Goal: Transaction & Acquisition: Purchase product/service

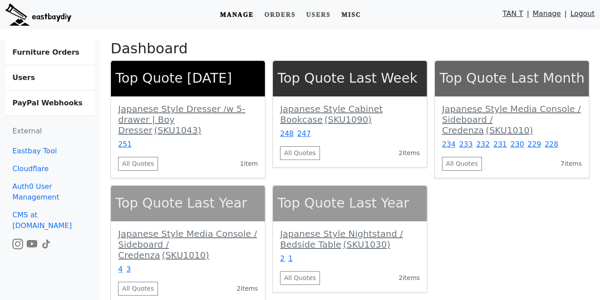
click at [355, 17] on link "Misc" at bounding box center [351, 15] width 27 height 16
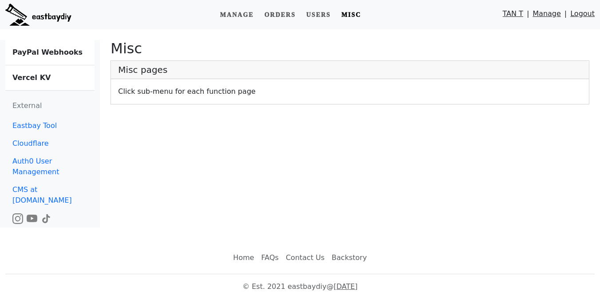
click at [35, 83] on link "Vercel KV" at bounding box center [49, 77] width 89 height 25
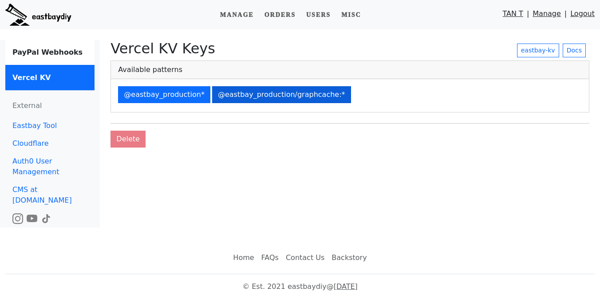
click at [265, 89] on button "@eastbay_production/graphcache:*" at bounding box center [281, 94] width 139 height 17
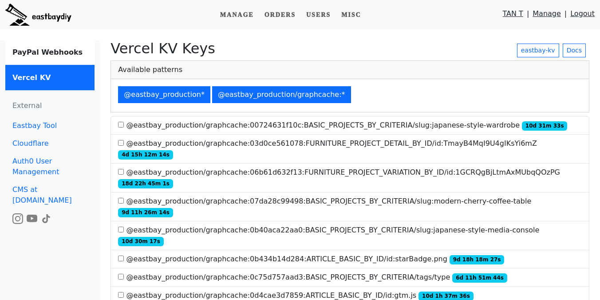
click at [345, 126] on label "@eastbay_production/graphcache:00724631f10c:BASIC_PROJECTS_BY_CRITERIA/slug:jap…" at bounding box center [342, 125] width 449 height 11
copy label "BASIC_PROJECTS_BY_CRITERIA"
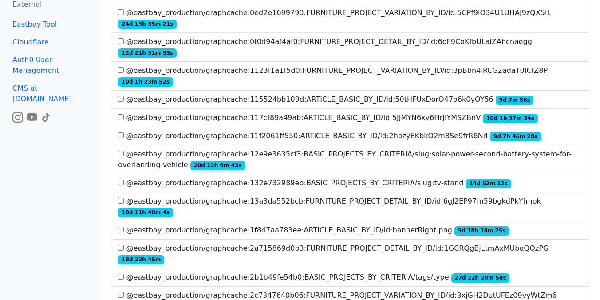
scroll to position [348, 0]
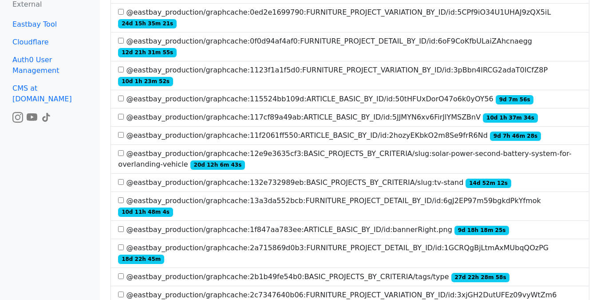
click at [249, 271] on label "@eastbay_production/graphcache:2b1b49fe54b0:BASIC_PROJECTS_BY_CRITERIA/tags/typ…" at bounding box center [314, 276] width 392 height 11
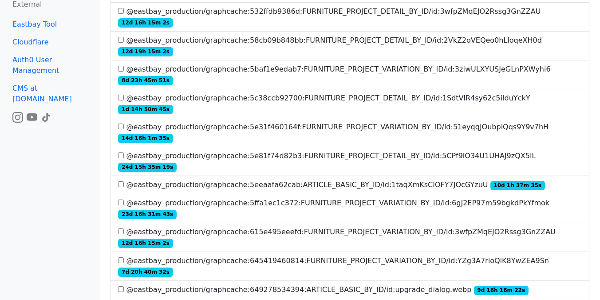
scroll to position [1114, 0]
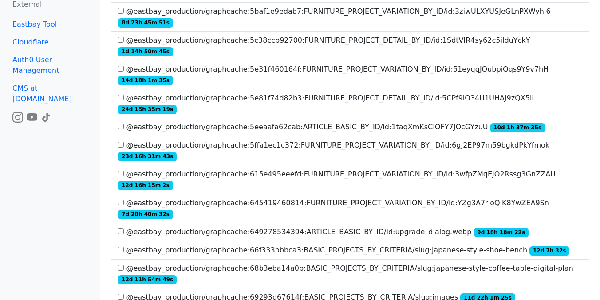
scroll to position [1172, 0]
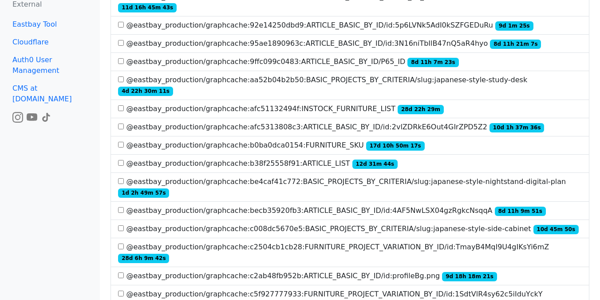
scroll to position [1819, 0]
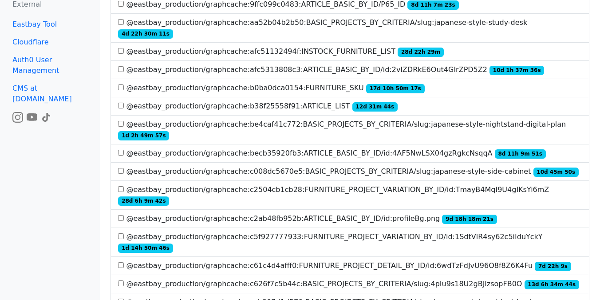
scroll to position [1764, 0]
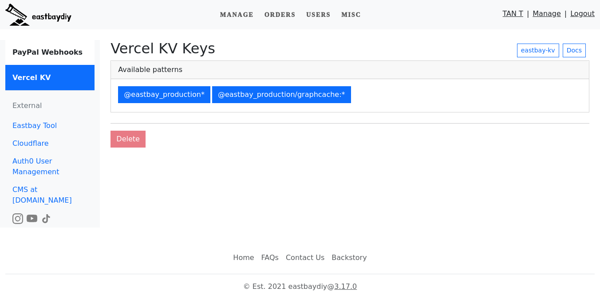
click at [55, 16] on img at bounding box center [38, 15] width 66 height 22
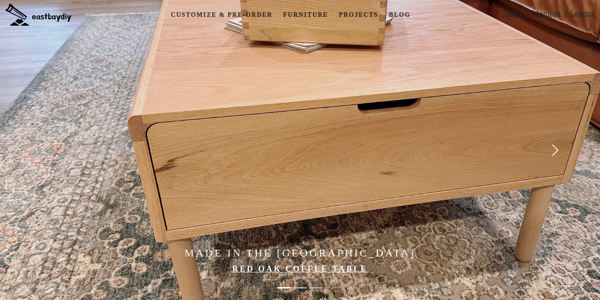
click at [551, 147] on span "button" at bounding box center [555, 150] width 14 height 14
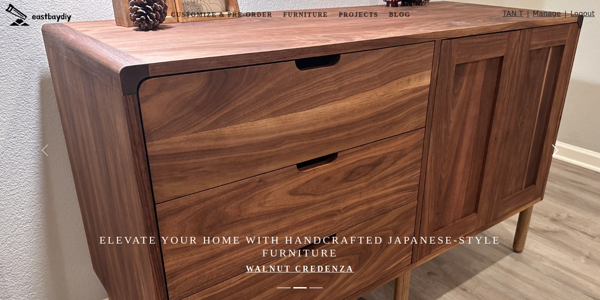
click at [551, 147] on span "button" at bounding box center [555, 150] width 14 height 14
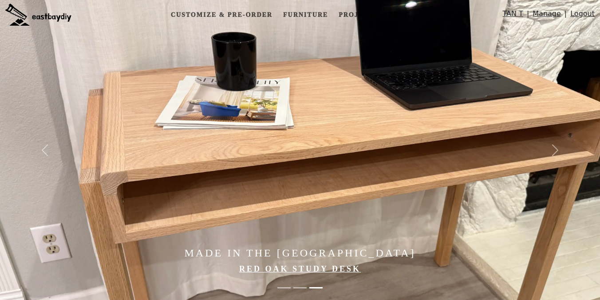
click at [315, 140] on img at bounding box center [333, 150] width 666 height 300
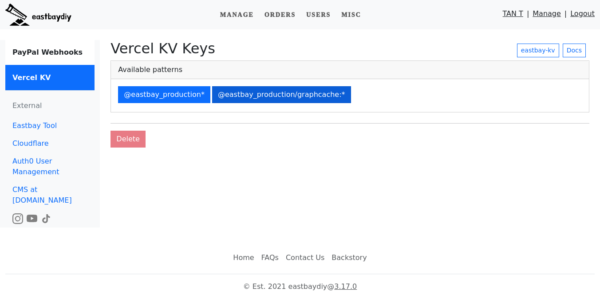
click at [277, 92] on button "@eastbay_production/graphcache:*" at bounding box center [281, 94] width 139 height 17
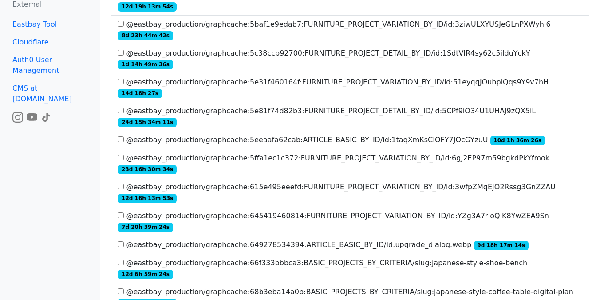
scroll to position [1423, 0]
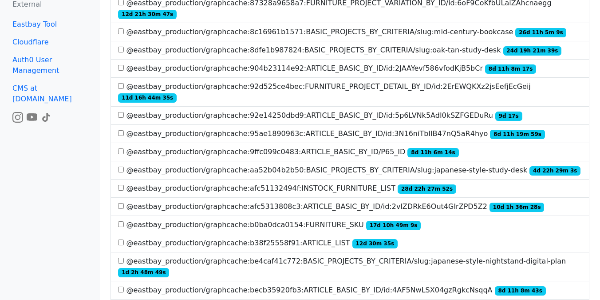
scroll to position [1840, 0]
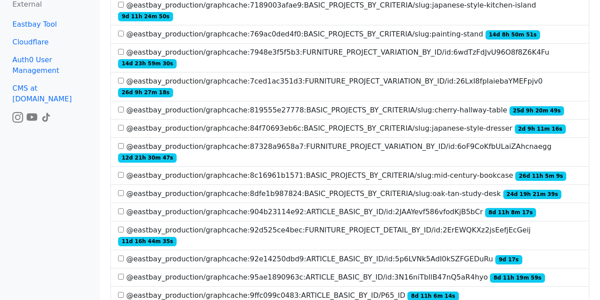
scroll to position [1559, 0]
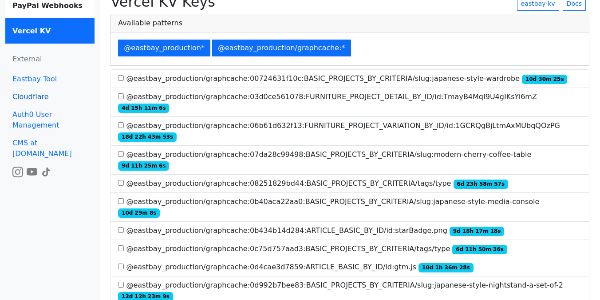
scroll to position [0, 0]
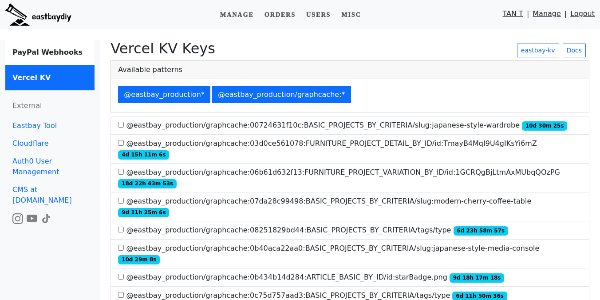
click at [28, 21] on img at bounding box center [38, 15] width 66 height 22
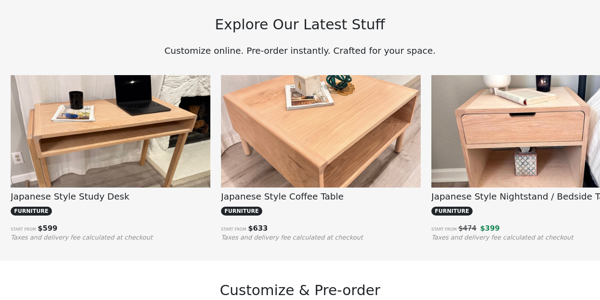
scroll to position [658, 0]
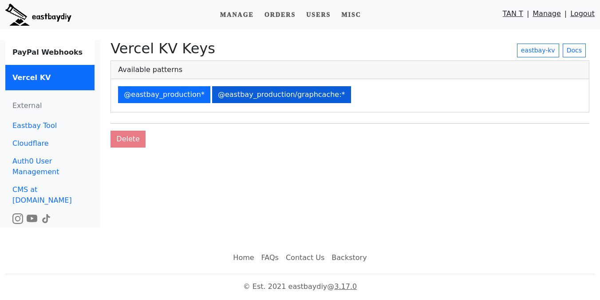
click at [261, 95] on button "@eastbay_production/graphcache:*" at bounding box center [281, 94] width 139 height 17
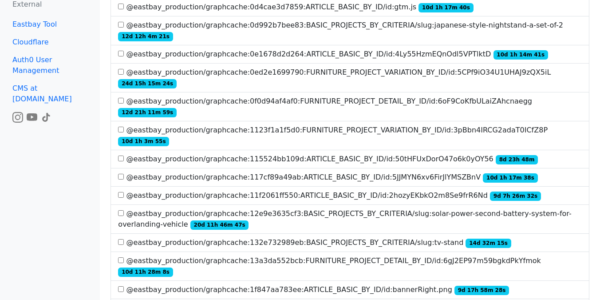
scroll to position [1384, 0]
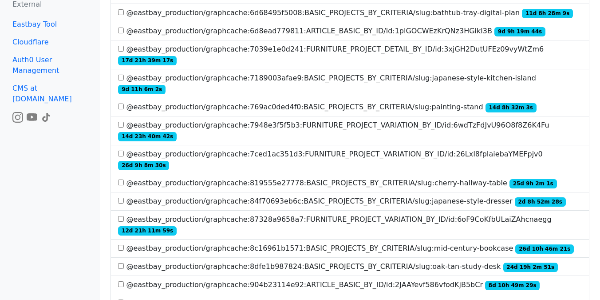
scroll to position [1819, 0]
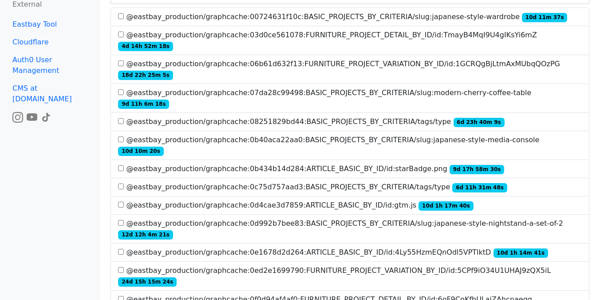
scroll to position [0, 0]
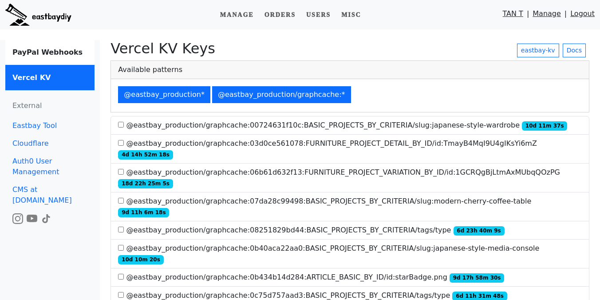
click at [34, 12] on img at bounding box center [38, 15] width 66 height 22
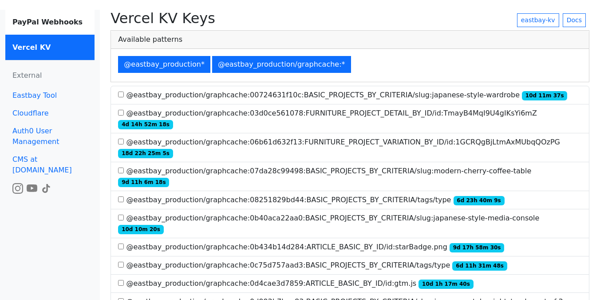
scroll to position [470, 0]
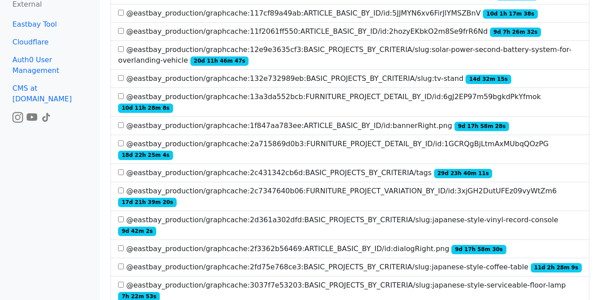
click at [378, 262] on label "@eastbay_production/graphcache:2fd75e768ce3:BASIC_PROJECTS_BY_CRITERIA/slug:jap…" at bounding box center [350, 267] width 464 height 11
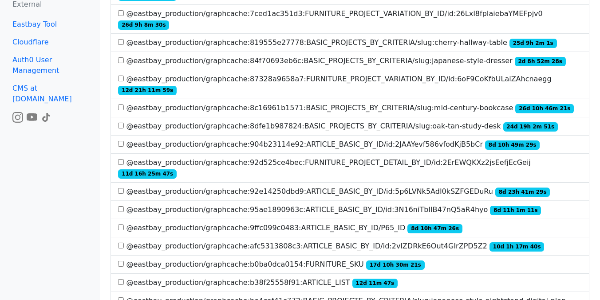
scroll to position [1800, 0]
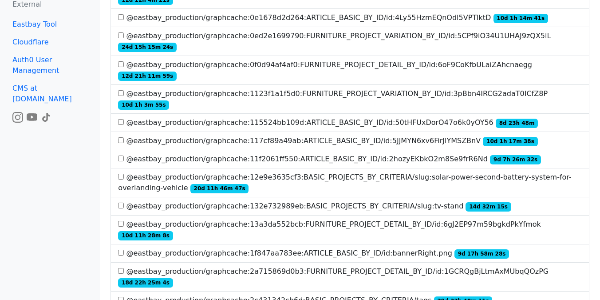
click at [228, 219] on label "@eastbay_production/graphcache:13a3da552bcb:FURNITURE_PROJECT_DETAIL_BY_ID/id:6…" at bounding box center [350, 229] width 464 height 21
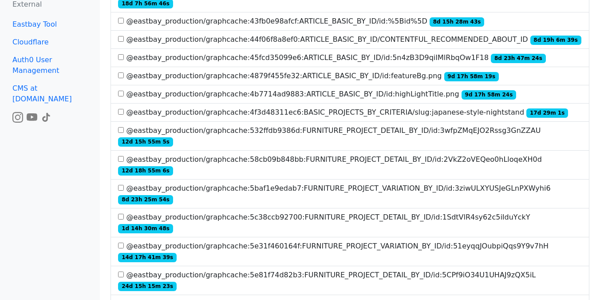
scroll to position [30, 0]
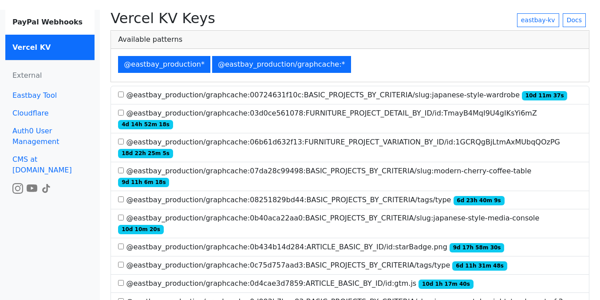
click at [403, 166] on label "@eastbay_production/graphcache:07da28c99498:BASIC_PROJECTS_BY_CRITERIA/slug:mod…" at bounding box center [350, 176] width 464 height 21
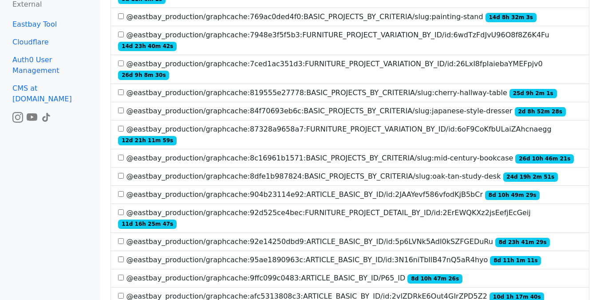
scroll to position [1746, 0]
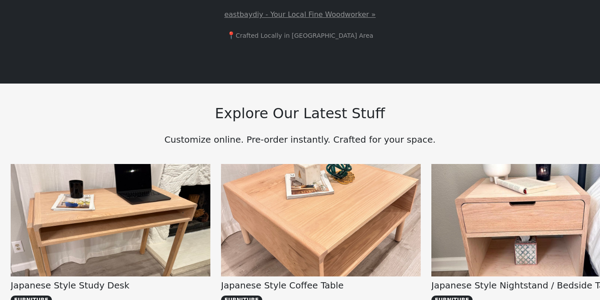
scroll to position [616, 0]
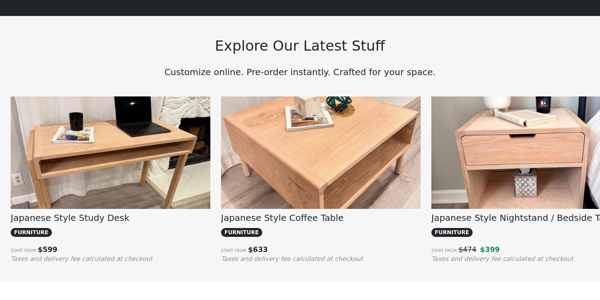
click at [269, 189] on img at bounding box center [321, 171] width 200 height 150
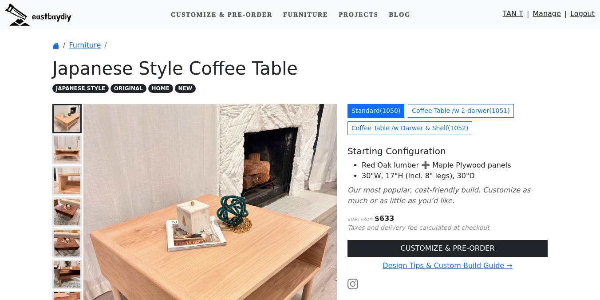
click at [321, 73] on h1 "Japanese Style Coffee Table" at bounding box center [300, 68] width 496 height 21
click at [424, 125] on link "Coffee Table /w Darwer & Shelf ( 1052 )" at bounding box center [410, 128] width 125 height 14
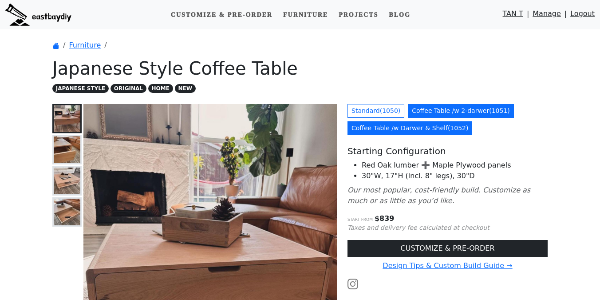
click at [432, 109] on link "Coffee Table /w 2-darwer ( 1051 )" at bounding box center [461, 111] width 106 height 14
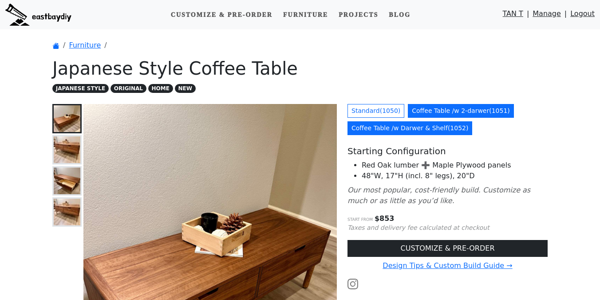
click at [394, 131] on link "Coffee Table /w Darwer & Shelf ( 1052 )" at bounding box center [410, 128] width 125 height 14
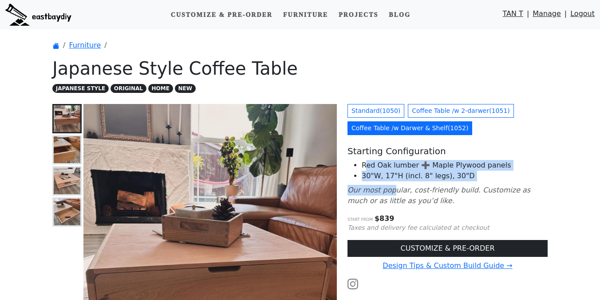
drag, startPoint x: 368, startPoint y: 165, endPoint x: 392, endPoint y: 188, distance: 33.6
click at [392, 188] on div "Standard ( 1050 ) Coffee Table /w 2-darwer ( 1051 ) Coffee Table /w Darwer & Sh…" at bounding box center [447, 282] width 211 height 356
click at [392, 188] on icon "Our most popular, cost-friendly build. Customize as much or as little as you’d …" at bounding box center [439, 195] width 183 height 19
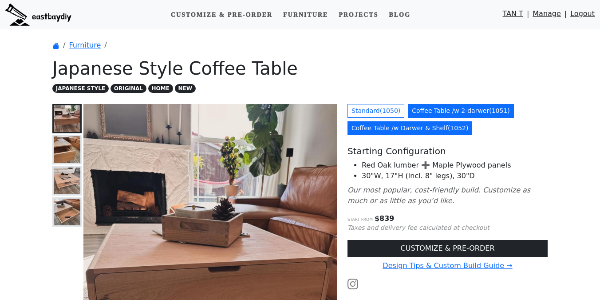
click at [441, 108] on link "Coffee Table /w 2-darwer ( 1051 )" at bounding box center [461, 111] width 106 height 14
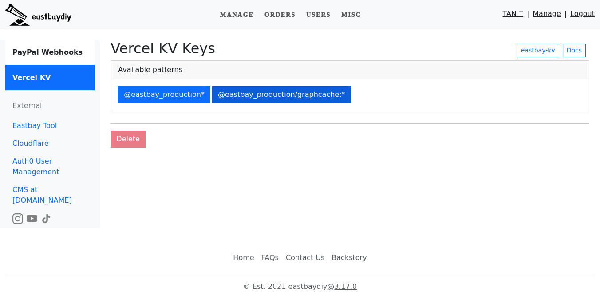
click at [306, 99] on button "@eastbay_production/graphcache:*" at bounding box center [281, 94] width 139 height 17
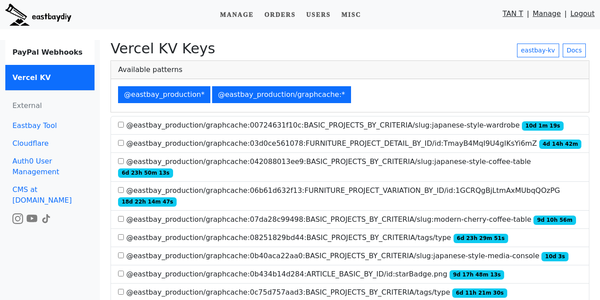
scroll to position [252, 0]
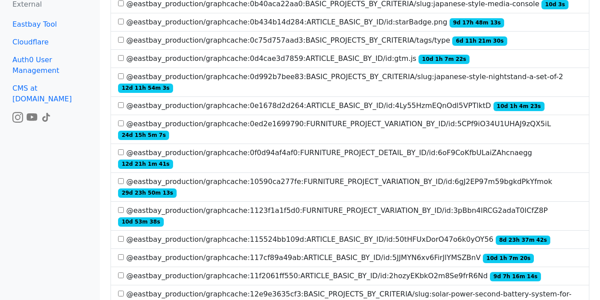
click at [316, 176] on label "@eastbay_production/graphcache:10590ca277fe:FURNITURE_PROJECT_VARIATION_BY_ID/i…" at bounding box center [350, 186] width 464 height 21
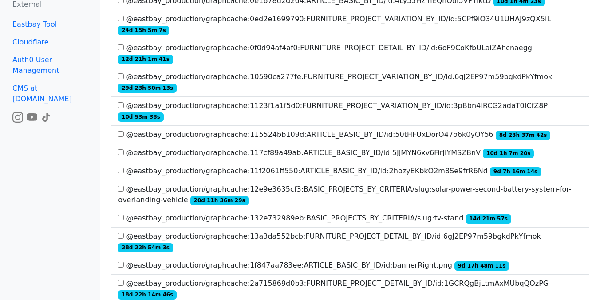
click at [348, 231] on label "@eastbay_production/graphcache:13a3da552bcb:FURNITURE_PROJECT_DETAIL_BY_ID/id:6…" at bounding box center [350, 241] width 464 height 21
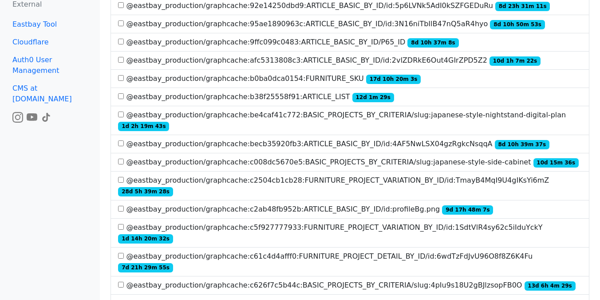
scroll to position [1829, 0]
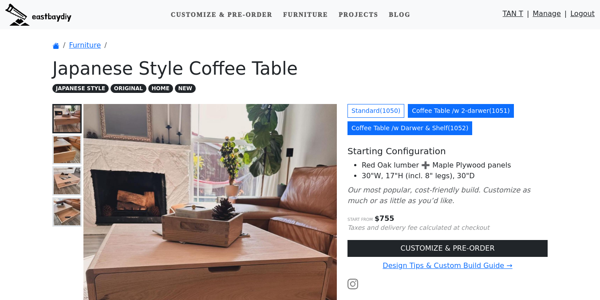
click at [437, 111] on link "Coffee Table /w 2-darwer ( 1051 )" at bounding box center [461, 111] width 106 height 14
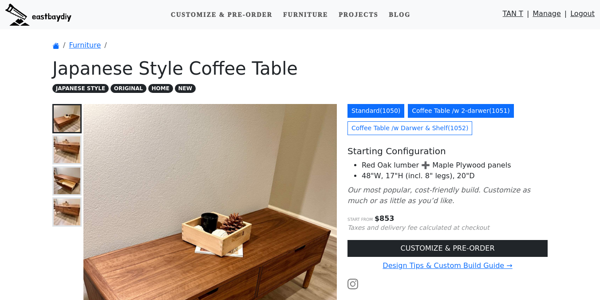
click at [381, 111] on link "Standard ( 1050 )" at bounding box center [376, 111] width 57 height 14
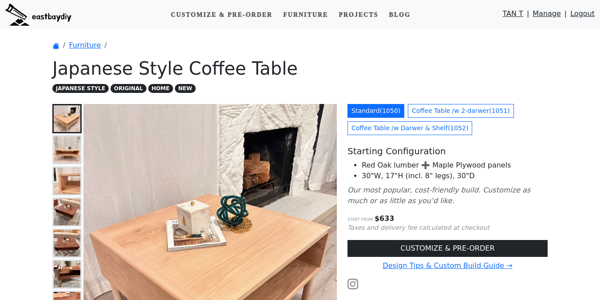
click at [19, 19] on img at bounding box center [38, 15] width 66 height 22
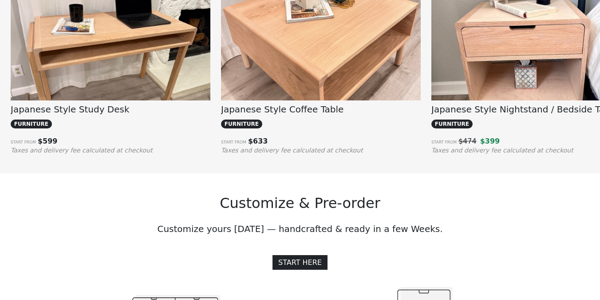
scroll to position [724, 0]
click at [310, 81] on img at bounding box center [321, 63] width 200 height 150
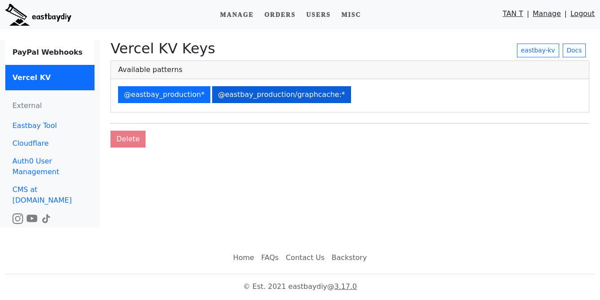
click at [306, 94] on button "@eastbay_production/graphcache:*" at bounding box center [281, 94] width 139 height 17
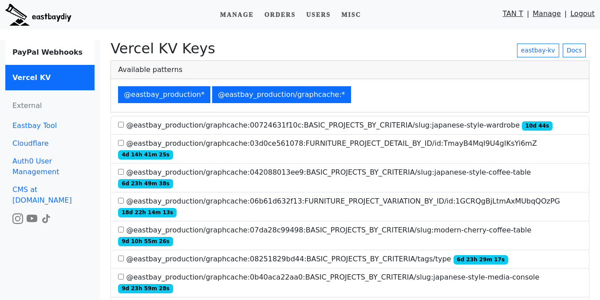
scroll to position [252, 0]
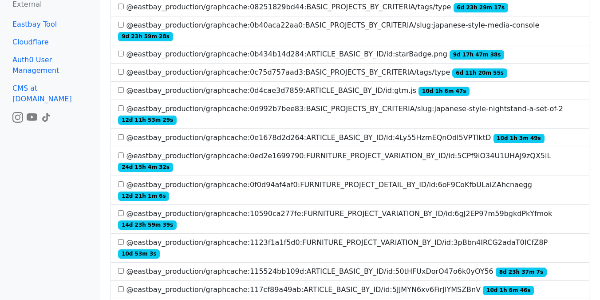
click at [329, 208] on label "@eastbay_production/graphcache:10590ca277fe:FURNITURE_PROJECT_VARIATION_BY_ID/i…" at bounding box center [350, 218] width 464 height 21
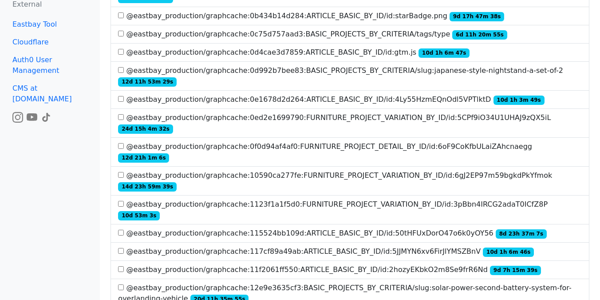
scroll to position [303, 0]
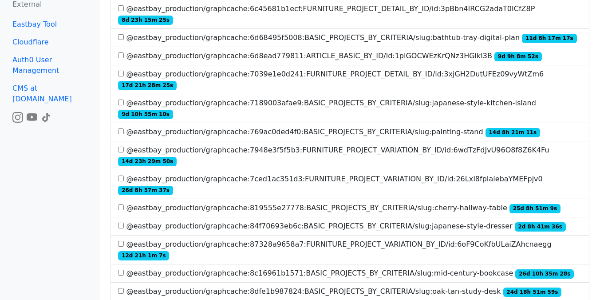
scroll to position [1840, 0]
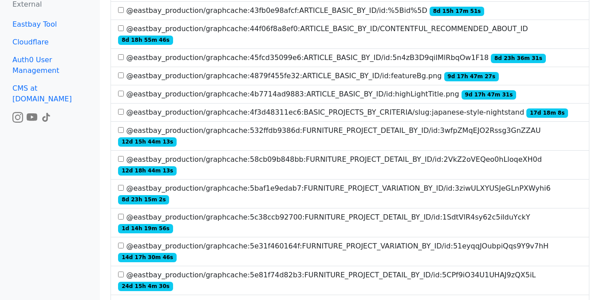
scroll to position [12, 0]
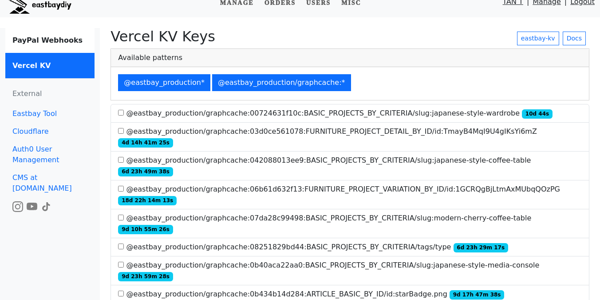
click at [338, 155] on label "@eastbay_production/graphcache:042088013ee9:BASIC_PROJECTS_BY_CRITERIA/slug:jap…" at bounding box center [350, 165] width 464 height 21
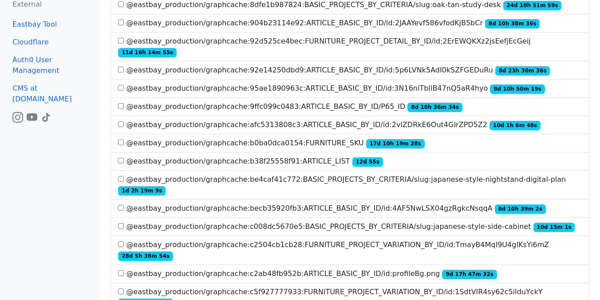
scroll to position [1803, 0]
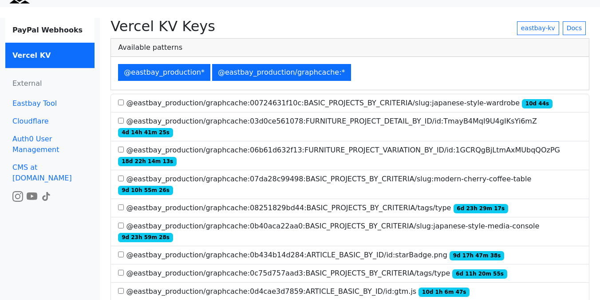
scroll to position [0, 0]
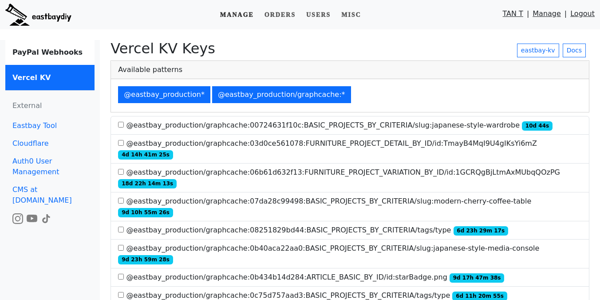
click at [237, 15] on link "Manage" at bounding box center [237, 15] width 41 height 16
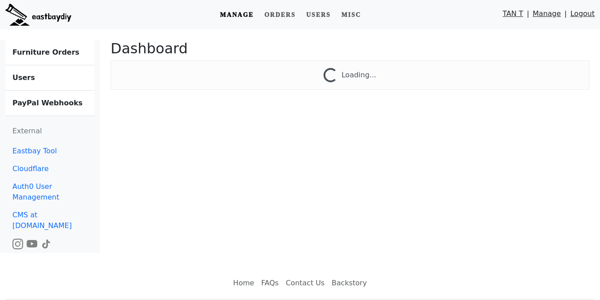
click at [60, 51] on b "Furniture Orders" at bounding box center [45, 52] width 67 height 8
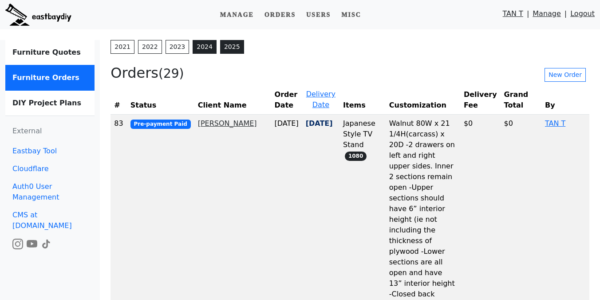
click at [207, 52] on link "2024" at bounding box center [205, 47] width 24 height 14
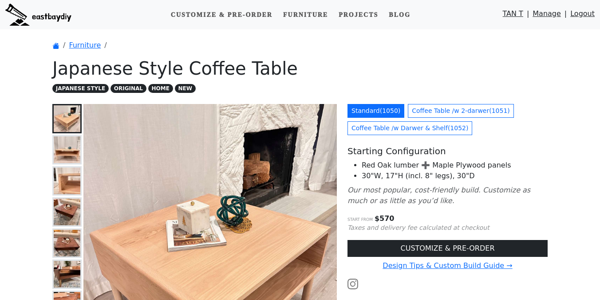
click at [24, 19] on img at bounding box center [38, 15] width 66 height 22
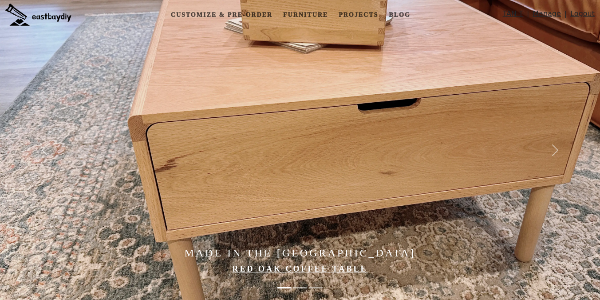
scroll to position [635, 0]
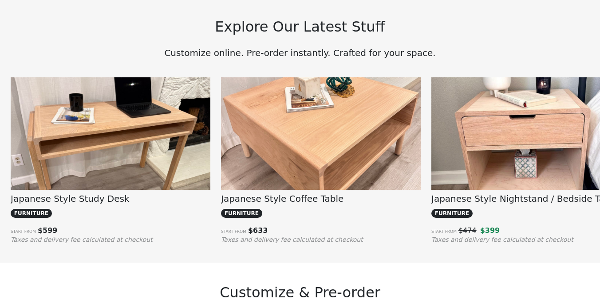
click at [369, 143] on img at bounding box center [321, 152] width 200 height 150
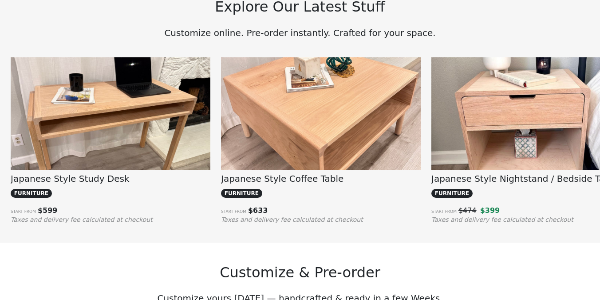
click at [262, 212] on span "$ 633" at bounding box center [258, 210] width 20 height 8
click at [230, 217] on small "Taxes and delivery fee calculated at checkout" at bounding box center [292, 219] width 142 height 7
drag, startPoint x: 223, startPoint y: 213, endPoint x: 322, endPoint y: 213, distance: 99.5
click at [322, 213] on p "Start from $ 633" at bounding box center [321, 210] width 200 height 11
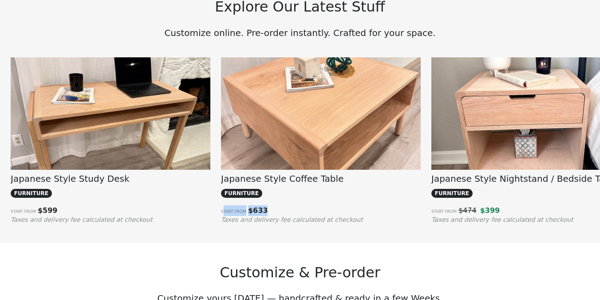
click at [322, 213] on p "Start from $ 633" at bounding box center [321, 210] width 200 height 11
drag, startPoint x: 255, startPoint y: 210, endPoint x: 280, endPoint y: 210, distance: 25.3
click at [280, 210] on p "Start from $ 633" at bounding box center [321, 210] width 200 height 11
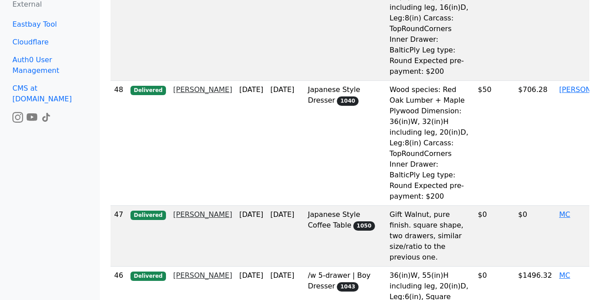
scroll to position [808, 0]
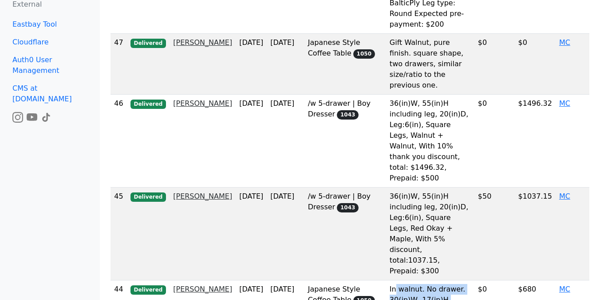
drag, startPoint x: 381, startPoint y: 139, endPoint x: 473, endPoint y: 185, distance: 102.3
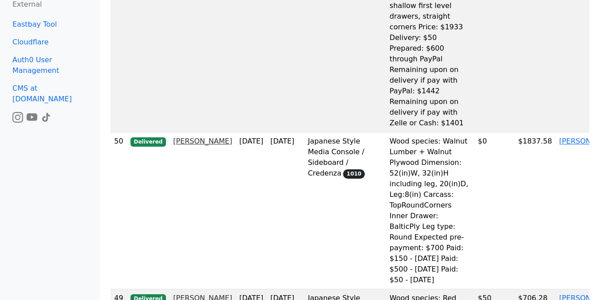
scroll to position [0, 0]
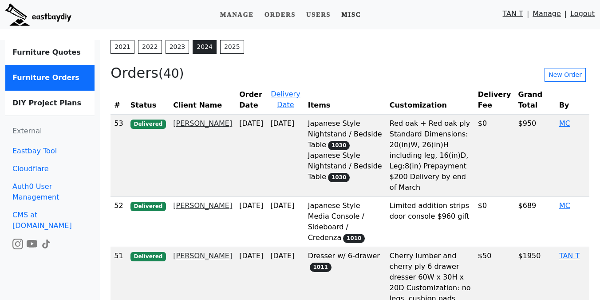
click at [355, 17] on link "Misc" at bounding box center [351, 15] width 27 height 16
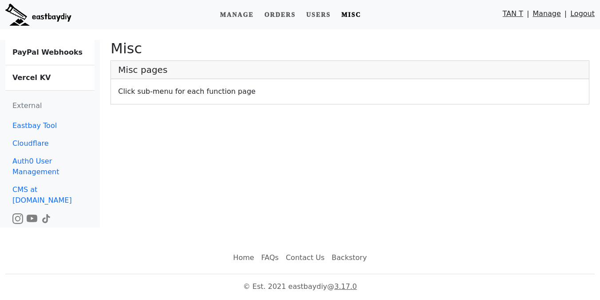
click at [62, 75] on link "Vercel KV" at bounding box center [49, 77] width 89 height 25
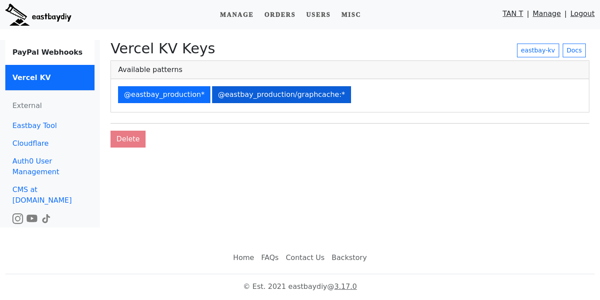
click at [293, 91] on button "@eastbay_production/graphcache:*" at bounding box center [281, 94] width 139 height 17
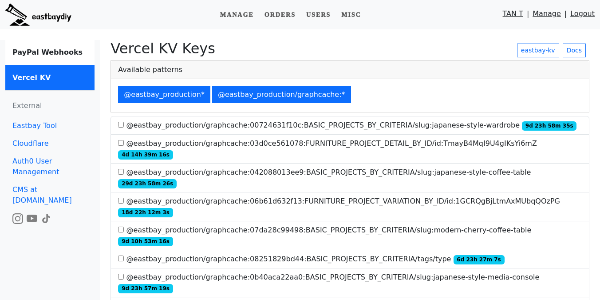
click at [327, 250] on li "@eastbay_production/graphcache:08251829bd44:BASIC_PROJECTS_BY_CRITERIA/tags/typ…" at bounding box center [350, 259] width 479 height 18
click at [327, 254] on label "@eastbay_production/graphcache:08251829bd44:BASIC_PROJECTS_BY_CRITERIA/tags/typ…" at bounding box center [311, 259] width 386 height 11
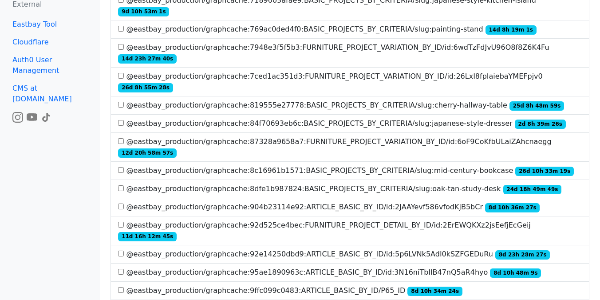
scroll to position [1819, 0]
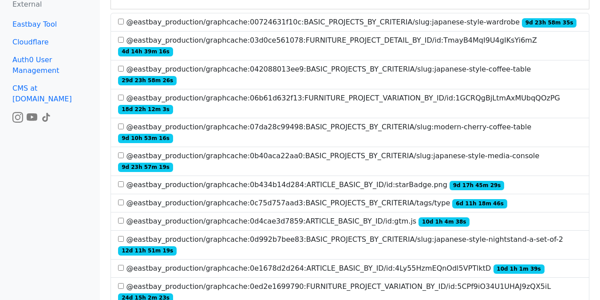
click at [379, 198] on label "@eastbay_production/graphcache:0c75d757aad3:BASIC_PROJECTS_BY_CRITERIA/tags/typ…" at bounding box center [312, 203] width 389 height 11
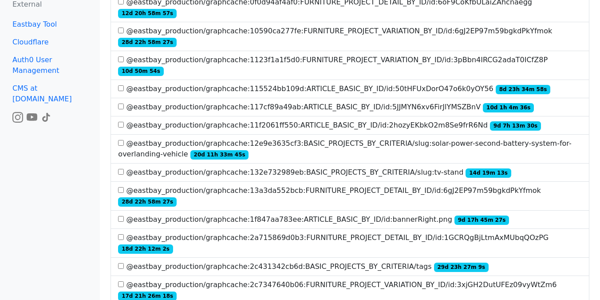
scroll to position [417, 0]
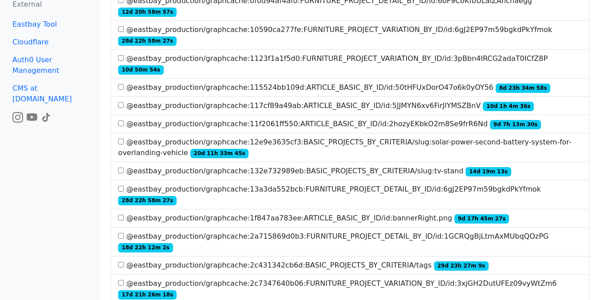
click at [358, 260] on label "@eastbay_production/graphcache:2c431342cb6d:BASIC_PROJECTS_BY_CRITERIA/tags 29d…" at bounding box center [303, 265] width 371 height 11
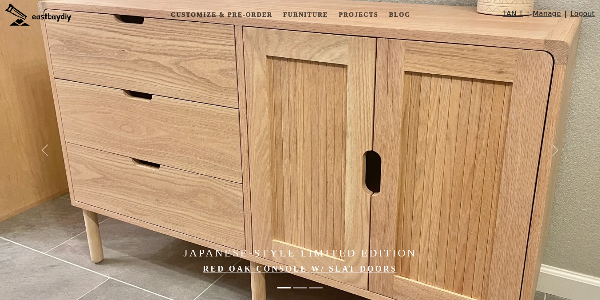
scroll to position [655, 0]
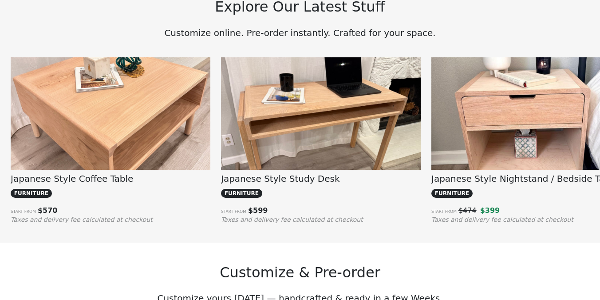
click at [168, 264] on h2 "Customize & Pre-order" at bounding box center [300, 272] width 496 height 17
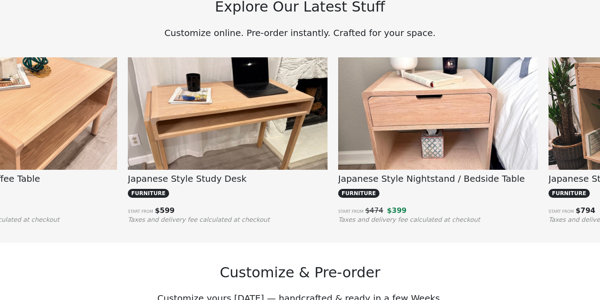
scroll to position [0, 167]
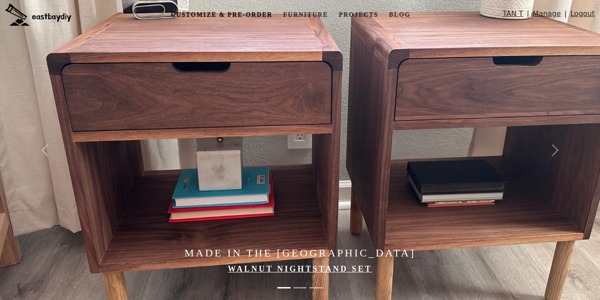
click at [251, 16] on link "Customize & Pre-order" at bounding box center [221, 15] width 109 height 16
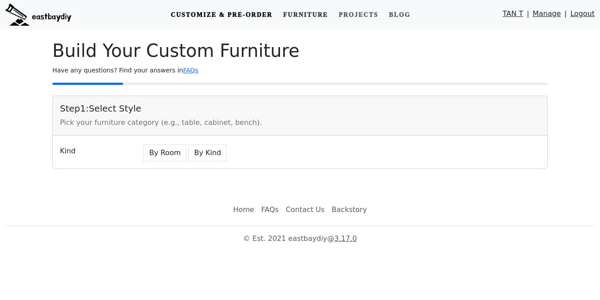
click at [298, 15] on link "Furniture" at bounding box center [306, 15] width 52 height 16
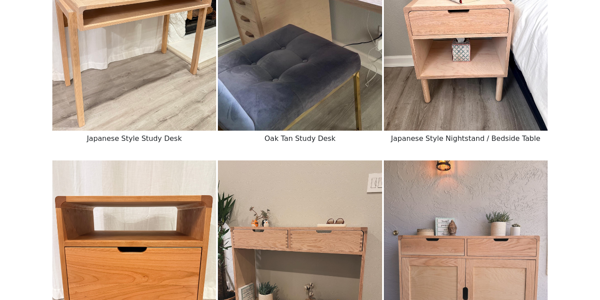
scroll to position [468, 0]
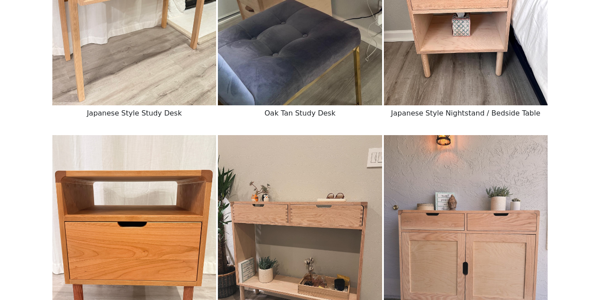
click at [141, 72] on img at bounding box center [134, 2] width 164 height 205
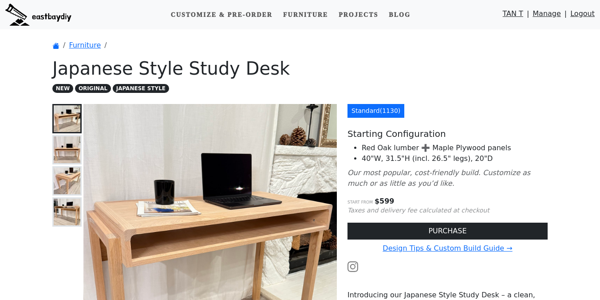
click at [322, 50] on ol "Furniture" at bounding box center [300, 45] width 496 height 11
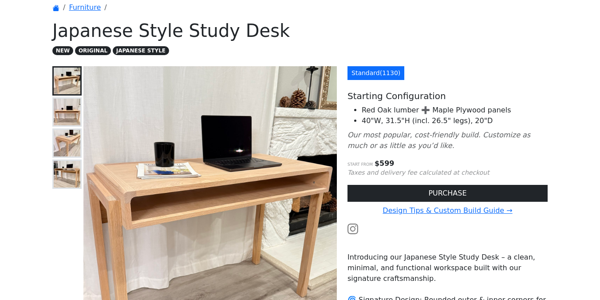
scroll to position [37, 0]
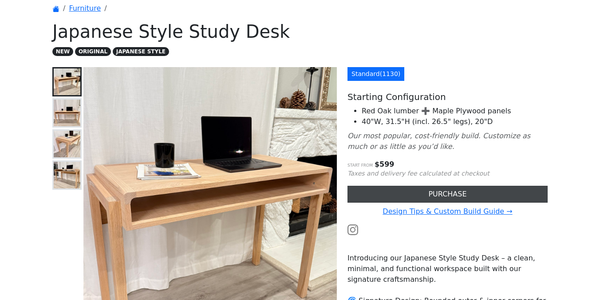
click at [369, 190] on button "PURCHASE" at bounding box center [448, 194] width 200 height 17
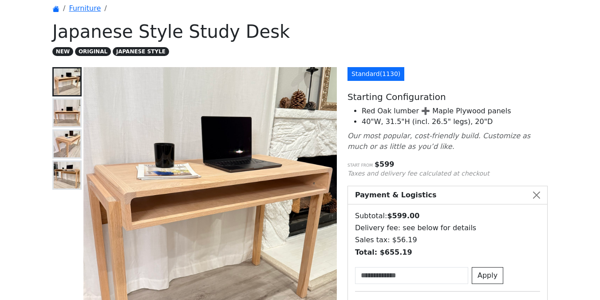
scroll to position [77, 0]
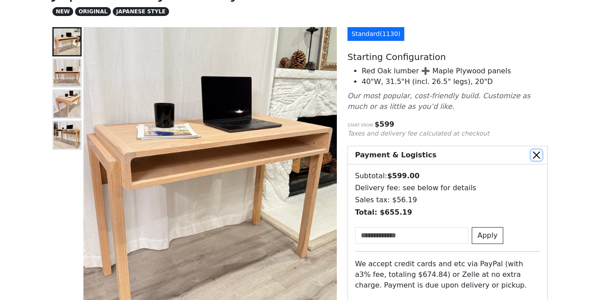
click at [533, 152] on button "Close" at bounding box center [537, 155] width 11 height 11
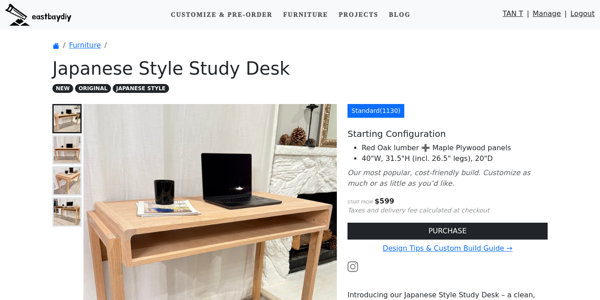
click at [541, 16] on link "Manage" at bounding box center [547, 15] width 28 height 15
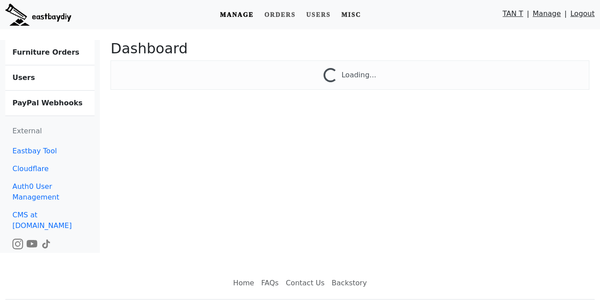
click at [353, 9] on link "Misc" at bounding box center [351, 15] width 27 height 16
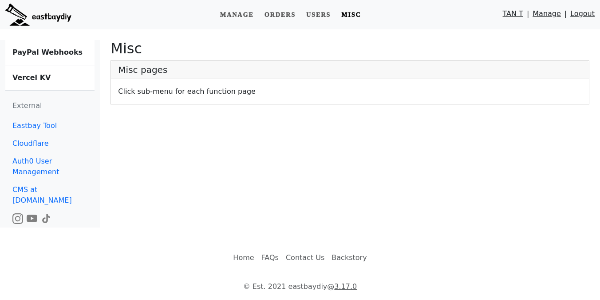
click at [47, 75] on link "Vercel KV" at bounding box center [49, 77] width 89 height 25
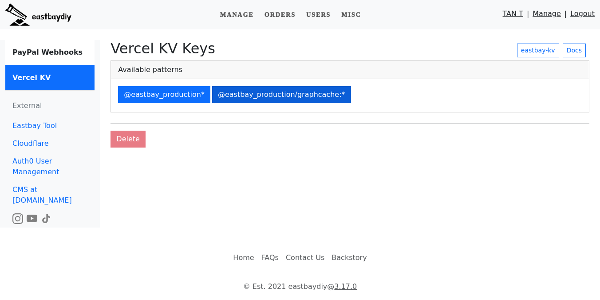
click at [290, 91] on button "@eastbay_production/graphcache:*" at bounding box center [281, 94] width 139 height 17
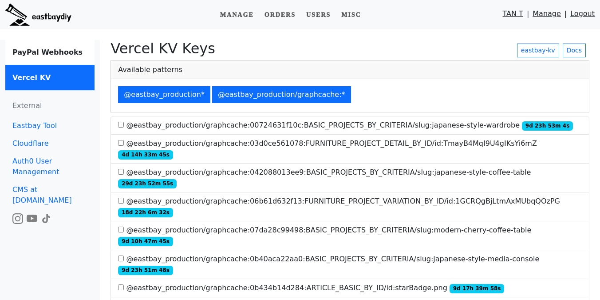
scroll to position [397, 0]
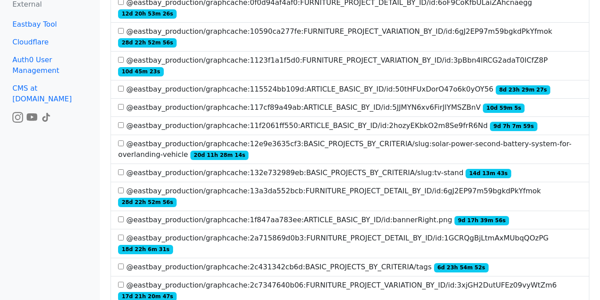
click at [370, 262] on label "@eastbay_production/graphcache:2c431342cb6d:BASIC_PROJECTS_BY_CRITERIA/tags 6d …" at bounding box center [303, 267] width 371 height 11
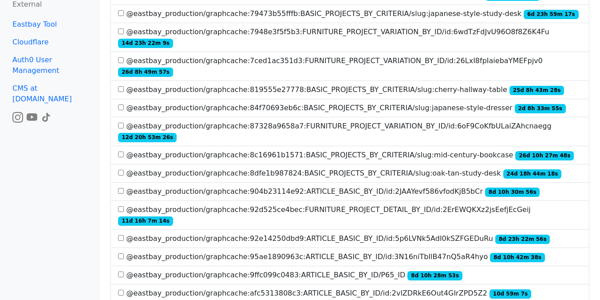
scroll to position [1829, 0]
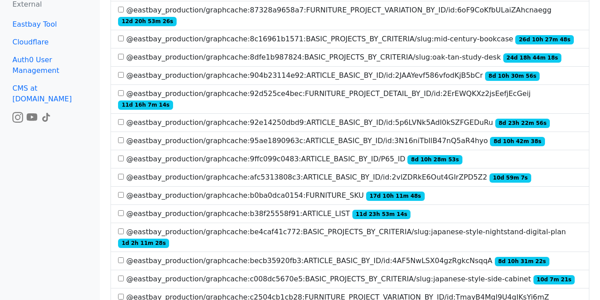
scroll to position [1793, 0]
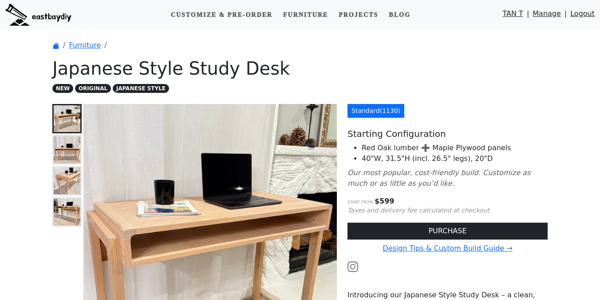
click at [196, 69] on h1 "Japanese Style Study Desk" at bounding box center [300, 68] width 496 height 21
copy h1 "Study"
click at [378, 78] on h1 "Japanese Style Study Desk" at bounding box center [300, 68] width 496 height 21
click at [326, 76] on h1 "Japanese Style Study Desk" at bounding box center [300, 68] width 496 height 21
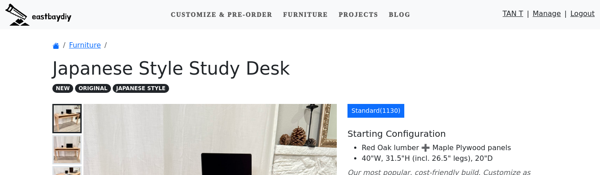
click at [381, 73] on h1 "Japanese Style Study Desk" at bounding box center [300, 68] width 496 height 21
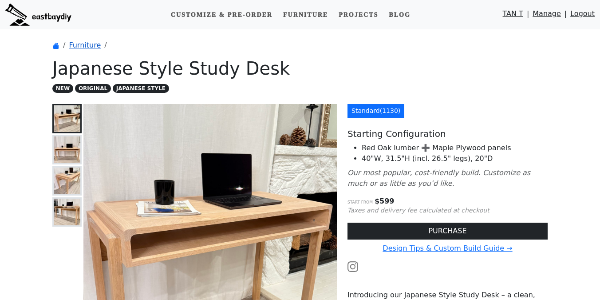
click at [79, 41] on link "Furniture" at bounding box center [85, 45] width 32 height 8
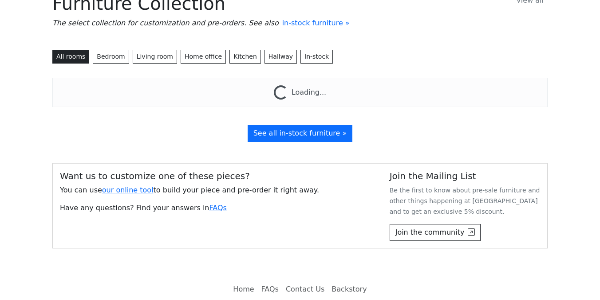
scroll to position [78, 0]
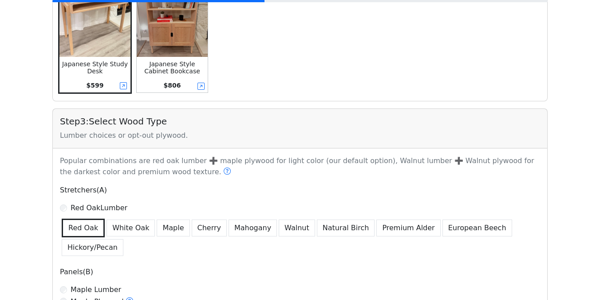
scroll to position [291, 0]
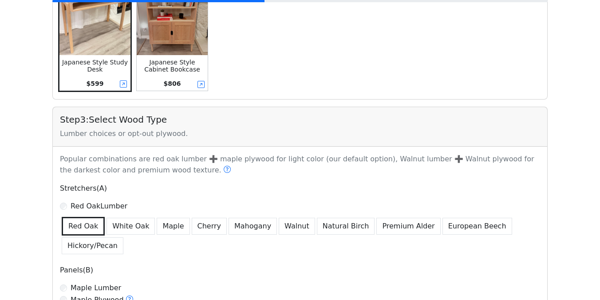
click at [44, 122] on main "Build Your Custom Furniture Have any questions? Find your answers in FAQs Step …" at bounding box center [300, 148] width 600 height 820
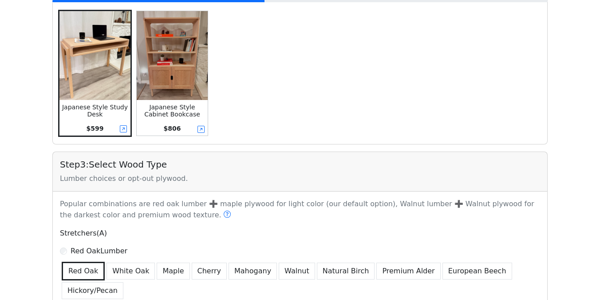
scroll to position [243, 0]
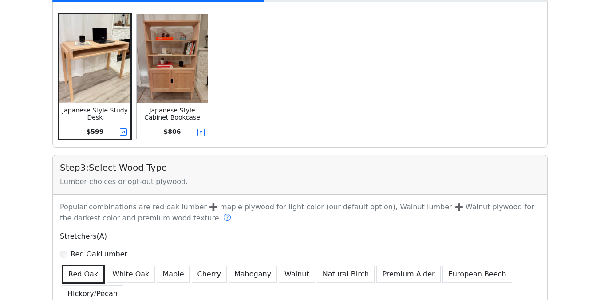
click at [37, 111] on main "Build Your Custom Furniture Have any questions? Find your answers in FAQs Step …" at bounding box center [300, 196] width 600 height 820
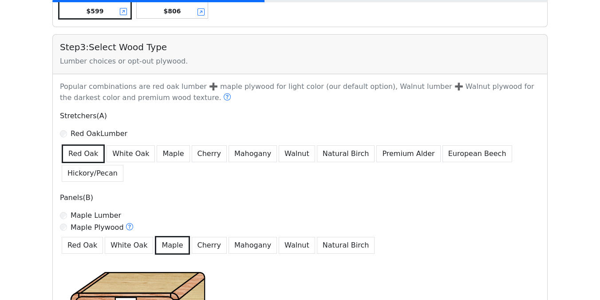
scroll to position [372, 0]
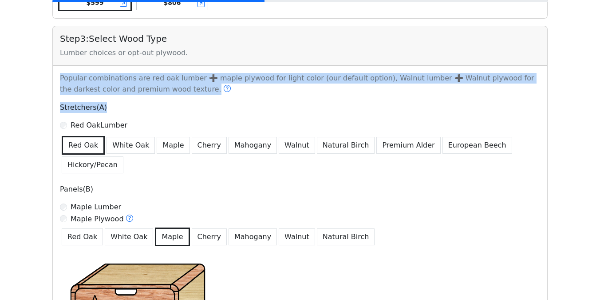
drag, startPoint x: 62, startPoint y: 79, endPoint x: 217, endPoint y: 106, distance: 157.8
click at [217, 106] on div "Popular combinations are red oak lumber ➕ maple plywood for light color (our de…" at bounding box center [300, 238] width 491 height 330
click at [217, 106] on p "Stretchers(A)" at bounding box center [300, 107] width 481 height 11
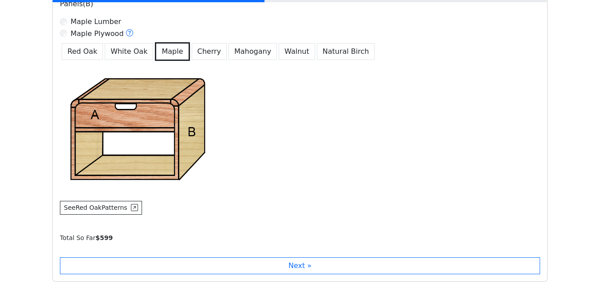
scroll to position [621, 0]
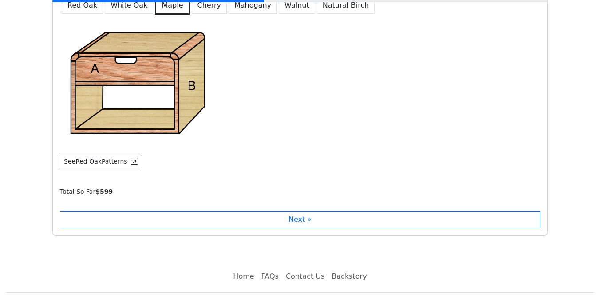
scroll to position [621, 0]
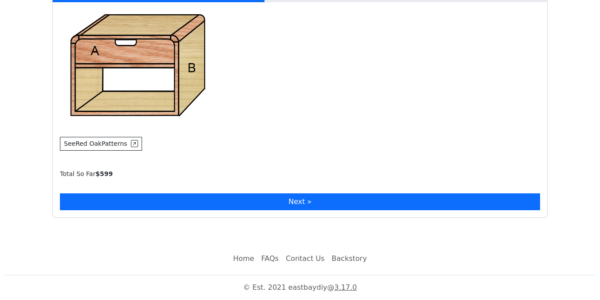
click at [215, 203] on button "Next »" at bounding box center [300, 201] width 481 height 17
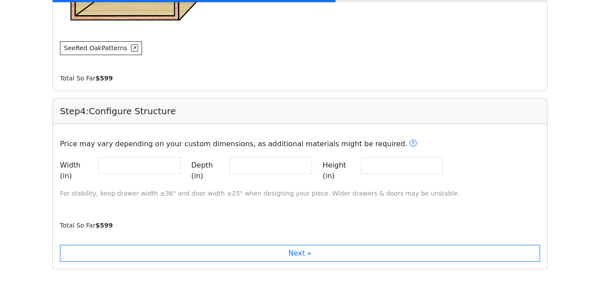
scroll to position [716, 0]
drag, startPoint x: 128, startPoint y: 171, endPoint x: 41, endPoint y: 171, distance: 87.5
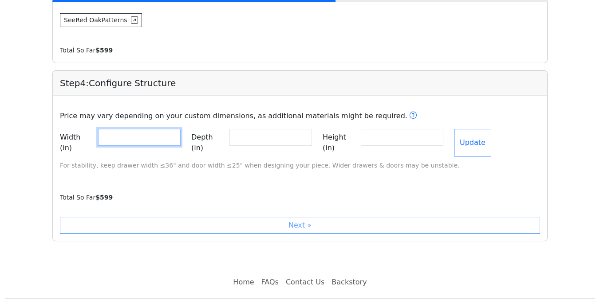
scroll to position [758, 0]
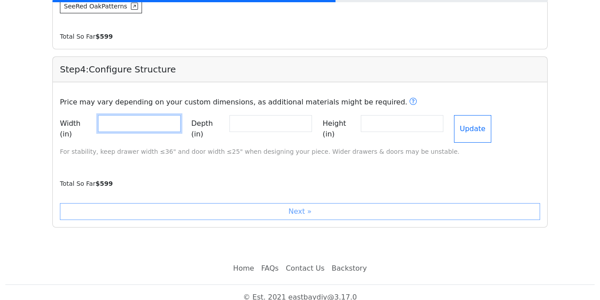
type input "**"
drag, startPoint x: 104, startPoint y: 175, endPoint x: 114, endPoint y: 175, distance: 9.3
click at [114, 178] on div "Total So Far $ 599" at bounding box center [304, 183] width 488 height 11
click at [133, 178] on div "Total So Far $ 599" at bounding box center [304, 183] width 488 height 11
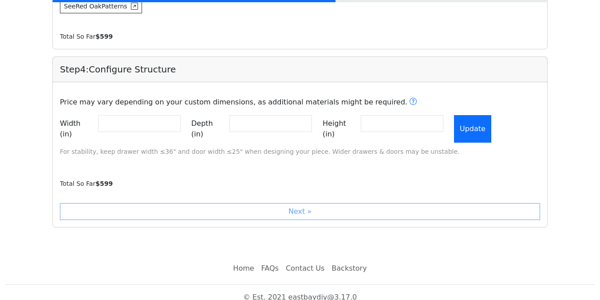
click at [492, 123] on button "Update" at bounding box center [472, 129] width 37 height 28
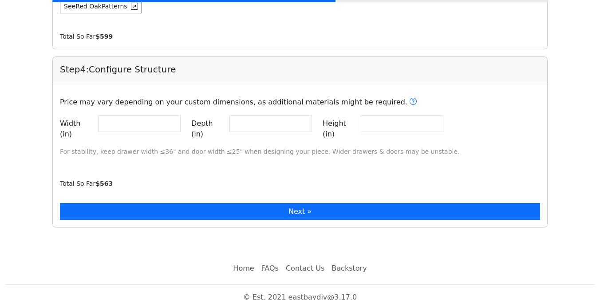
click at [283, 203] on button "Next »" at bounding box center [300, 211] width 481 height 17
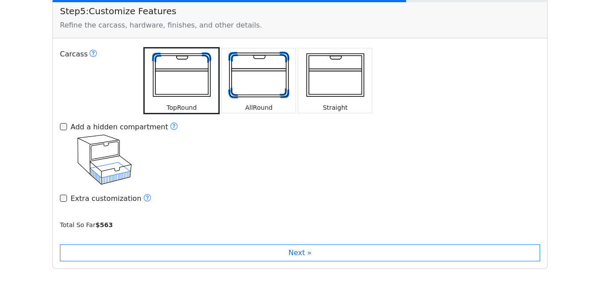
scroll to position [964, 0]
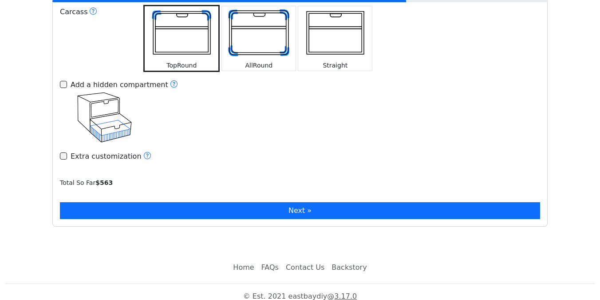
click at [205, 207] on button "Next »" at bounding box center [300, 210] width 481 height 17
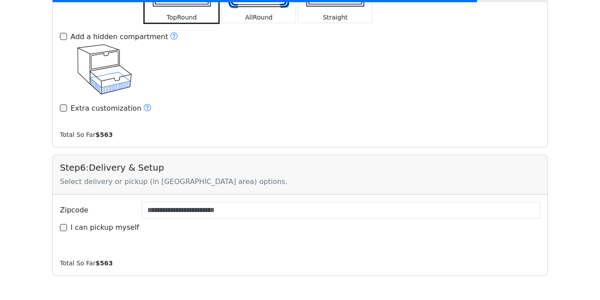
scroll to position [1092, 0]
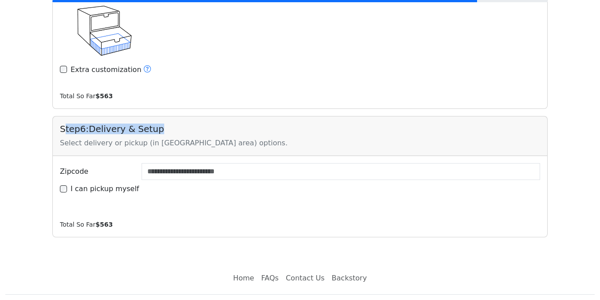
drag, startPoint x: 67, startPoint y: 119, endPoint x: 173, endPoint y: 119, distance: 106.6
click at [174, 123] on h5 "Step 6 : Delivery & Setup" at bounding box center [300, 128] width 481 height 11
click at [190, 116] on div "Step 6 : Delivery & Setup Select delivery or pickup (in Fremont area) options." at bounding box center [300, 136] width 495 height 40
click at [107, 183] on label "I can pickup myself" at bounding box center [105, 188] width 69 height 11
type input "*****"
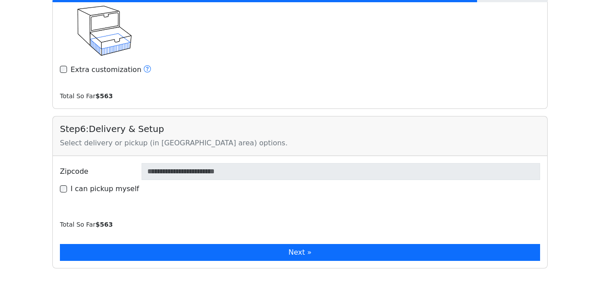
click at [137, 244] on button "Next »" at bounding box center [300, 252] width 481 height 17
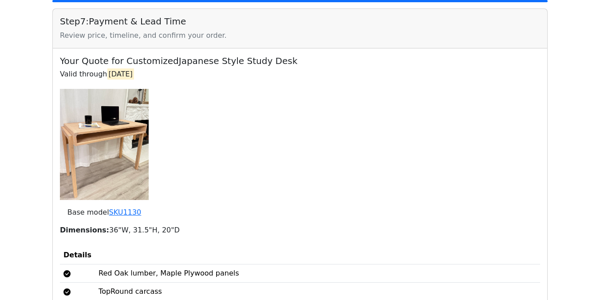
scroll to position [1354, 0]
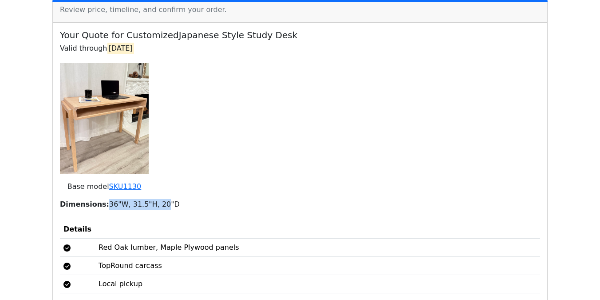
drag, startPoint x: 103, startPoint y: 195, endPoint x: 161, endPoint y: 195, distance: 57.7
click at [161, 199] on p "Dimensions: 36"W, 31.5"H, 20"D" at bounding box center [300, 204] width 481 height 11
click at [179, 199] on p "Dimensions: 36"W, 31.5"H, 20"D" at bounding box center [300, 204] width 481 height 11
drag, startPoint x: 179, startPoint y: 196, endPoint x: 123, endPoint y: 196, distance: 56.8
click at [123, 199] on p "Dimensions: 36"W, 31.5"H, 20"D" at bounding box center [300, 204] width 481 height 11
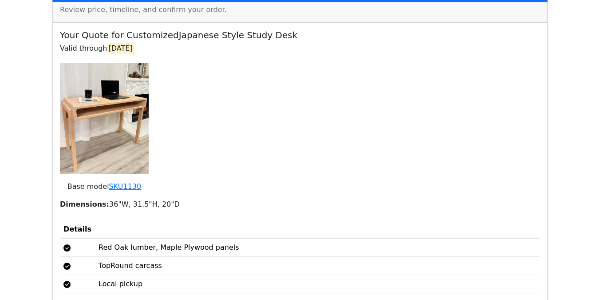
click at [159, 199] on p "Dimensions: 36"W, 31.5"H, 20"D" at bounding box center [300, 204] width 481 height 11
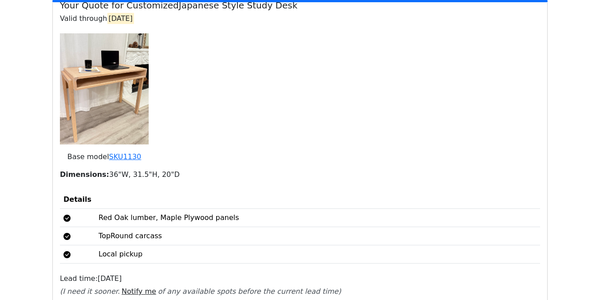
scroll to position [1386, 0]
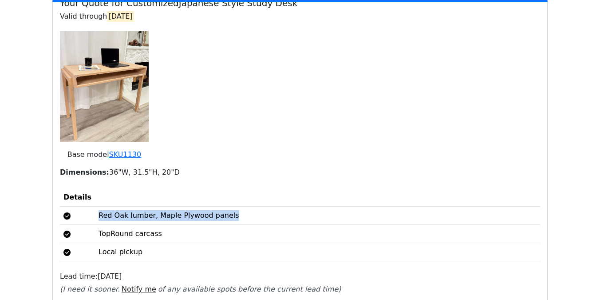
drag, startPoint x: 90, startPoint y: 210, endPoint x: 231, endPoint y: 209, distance: 140.8
click at [231, 209] on tr "Red Oak lumber, Maple Plywood panels" at bounding box center [300, 216] width 481 height 18
click at [101, 226] on td "TopRound carcass" at bounding box center [317, 234] width 445 height 18
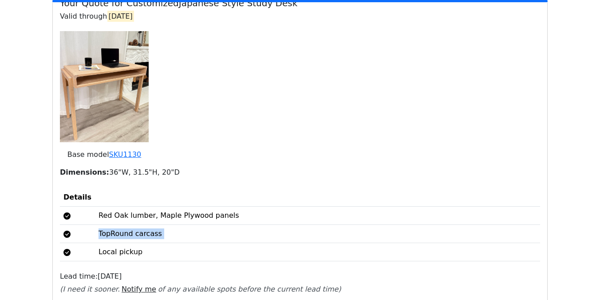
drag, startPoint x: 89, startPoint y: 226, endPoint x: 171, endPoint y: 238, distance: 82.0
click at [171, 238] on tbody "Red Oak lumber, Maple Plywood panels TopRound carcass Local pickup" at bounding box center [300, 234] width 481 height 55
click at [177, 230] on td "TopRound carcass" at bounding box center [317, 234] width 445 height 18
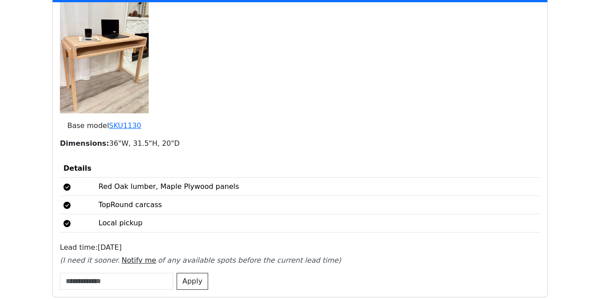
scroll to position [1415, 0]
drag, startPoint x: 127, startPoint y: 233, endPoint x: 91, endPoint y: 213, distance: 41.2
click at [91, 213] on div "Your Quote for Customized Japanese Style Study Desk Valid through 09/05/2025 Ba…" at bounding box center [300, 128] width 481 height 321
click at [172, 163] on th at bounding box center [317, 168] width 445 height 18
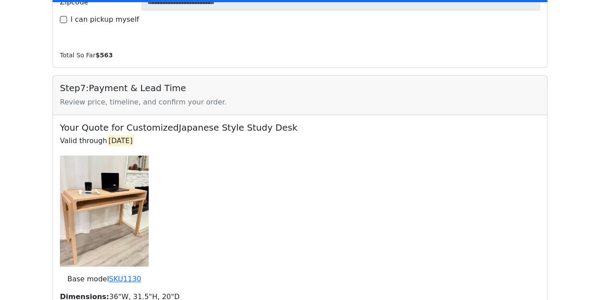
scroll to position [1249, 0]
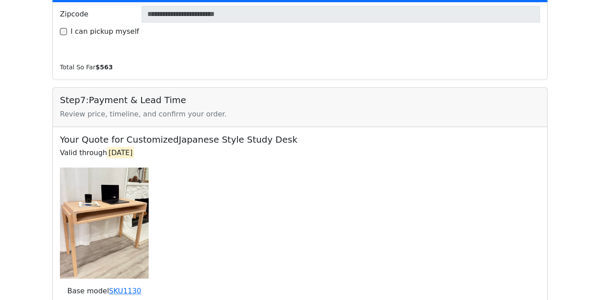
click at [107, 64] on b "$ 563" at bounding box center [103, 67] width 17 height 7
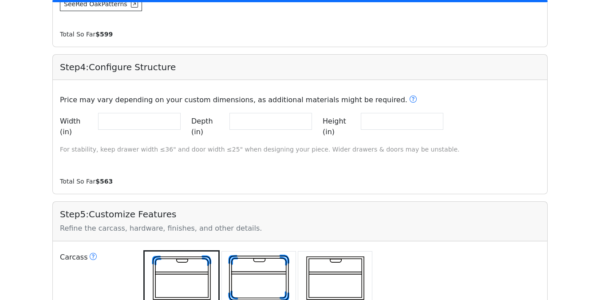
scroll to position [771, 0]
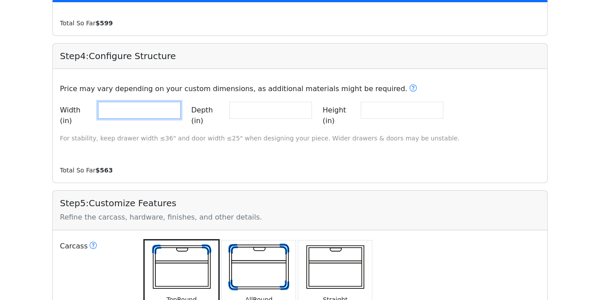
click at [124, 107] on input "**" at bounding box center [139, 110] width 83 height 17
drag, startPoint x: 124, startPoint y: 107, endPoint x: 73, endPoint y: 107, distance: 51.1
click at [73, 107] on div "Width (in) **" at bounding box center [120, 116] width 121 height 28
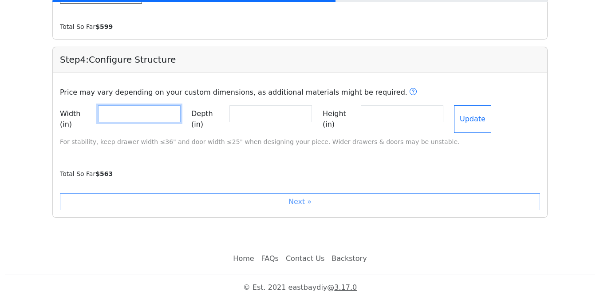
scroll to position [758, 0]
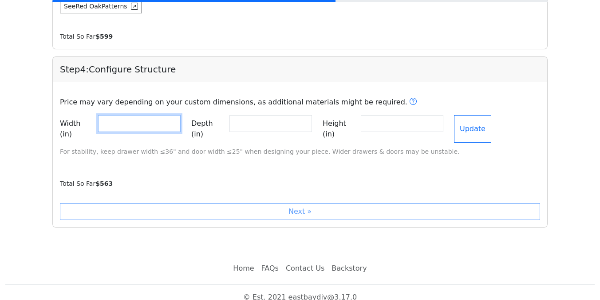
type input "**"
click at [141, 203] on div "Next »" at bounding box center [300, 211] width 481 height 17
click at [154, 203] on div "Next »" at bounding box center [300, 211] width 481 height 17
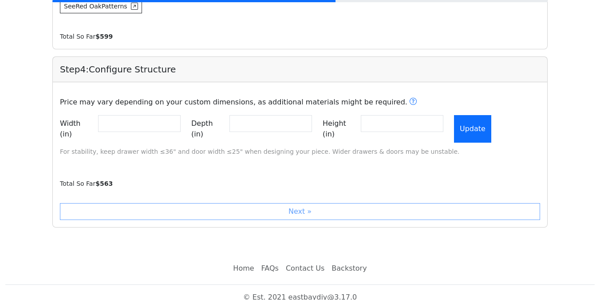
click at [490, 121] on button "Update" at bounding box center [472, 129] width 37 height 28
drag, startPoint x: 95, startPoint y: 170, endPoint x: 160, endPoint y: 170, distance: 64.8
click at [151, 178] on div "Total So Far $ 732" at bounding box center [304, 183] width 488 height 11
click at [160, 178] on div "Total So Far $ 732" at bounding box center [304, 183] width 488 height 11
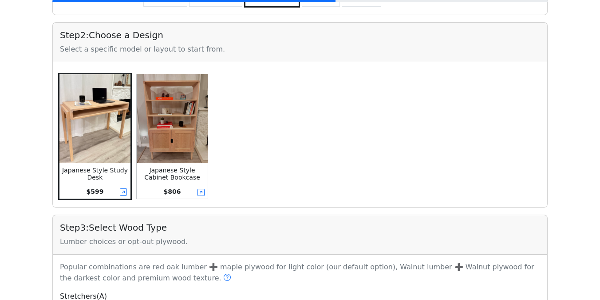
scroll to position [0, 0]
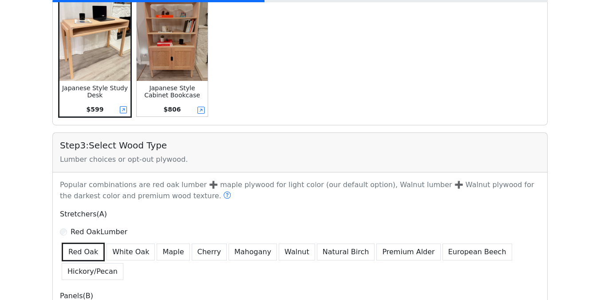
scroll to position [291, 0]
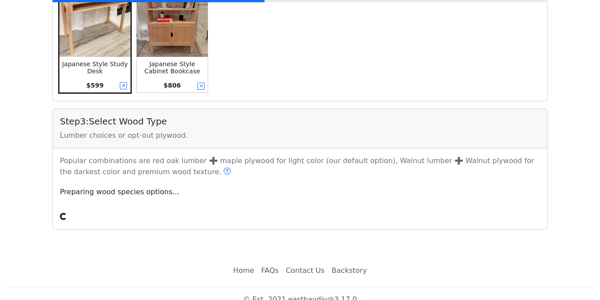
scroll to position [291, 0]
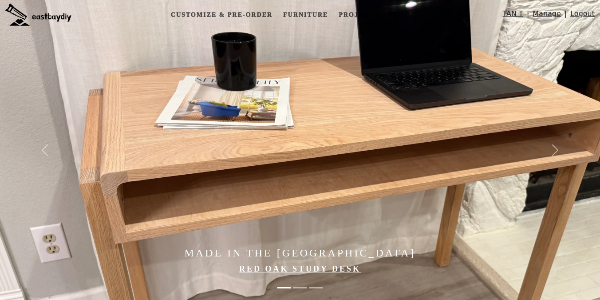
click at [546, 13] on link "Manage" at bounding box center [547, 15] width 28 height 15
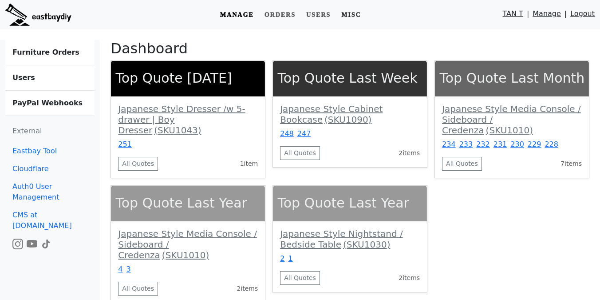
click at [353, 22] on link "Misc" at bounding box center [351, 15] width 27 height 16
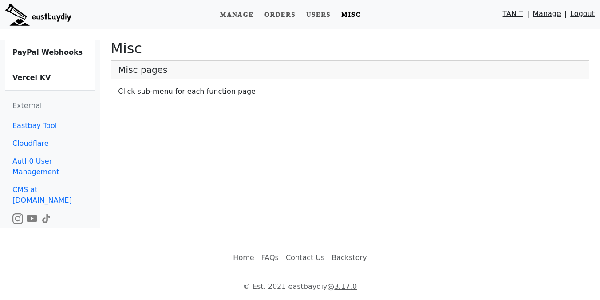
click at [39, 81] on b "Vercel KV" at bounding box center [31, 77] width 38 height 8
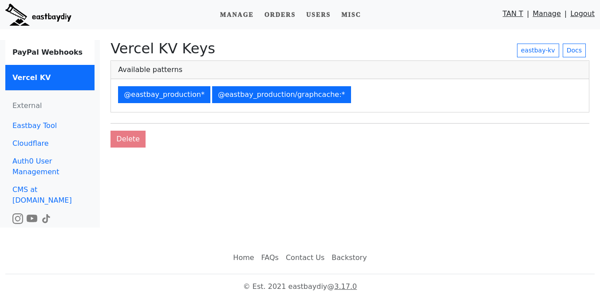
click at [291, 103] on div "@eastbay_production* @eastbay_production/graphcache:*" at bounding box center [350, 95] width 478 height 33
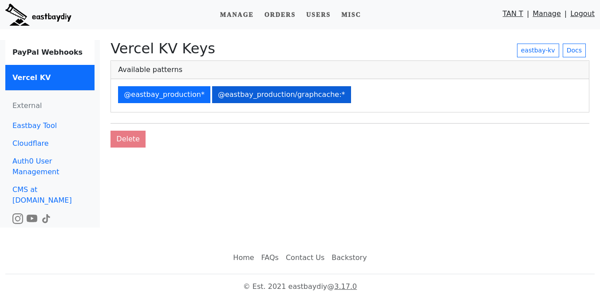
click at [295, 97] on button "@eastbay_production/graphcache:*" at bounding box center [281, 94] width 139 height 17
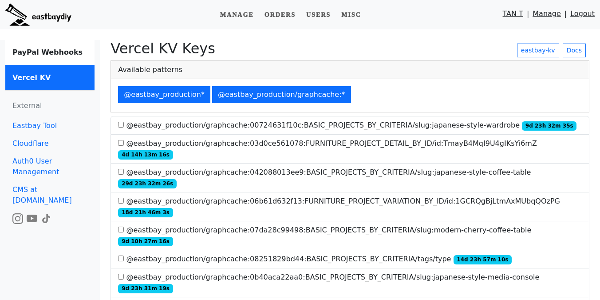
click at [288, 167] on label "@eastbay_production/graphcache:042088013ee9:BASIC_PROJECTS_BY_CRITERIA/slug:jap…" at bounding box center [350, 177] width 464 height 21
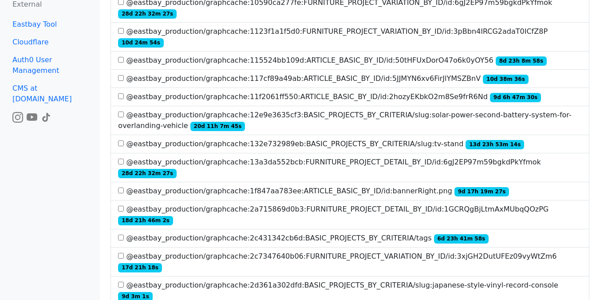
scroll to position [1769, 0]
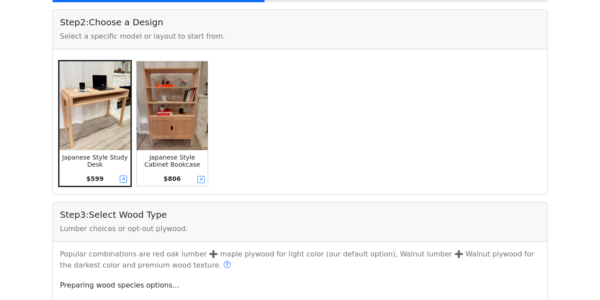
scroll to position [213, 0]
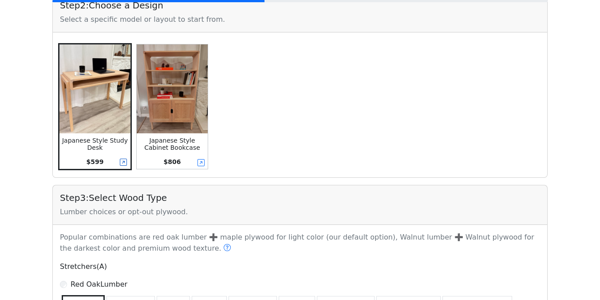
click at [125, 163] on icon at bounding box center [123, 162] width 7 height 7
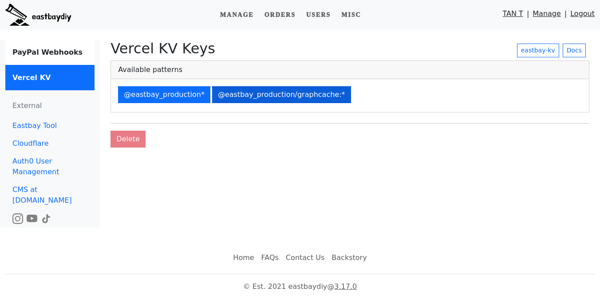
click at [319, 94] on button "@eastbay_production/graphcache:*" at bounding box center [281, 94] width 139 height 17
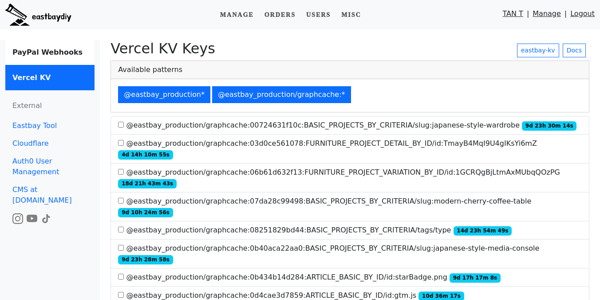
click at [323, 138] on label "@eastbay_production/graphcache:03d0ce561078:FURNITURE_PROJECT_DETAIL_BY_ID/id:T…" at bounding box center [350, 148] width 464 height 21
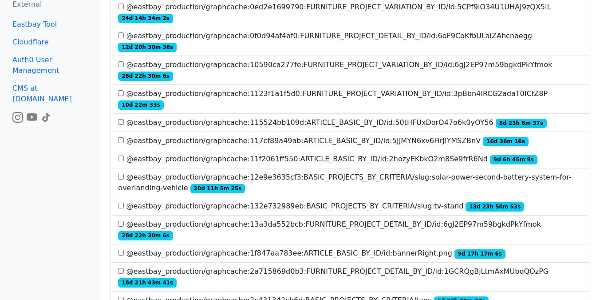
scroll to position [572, 0]
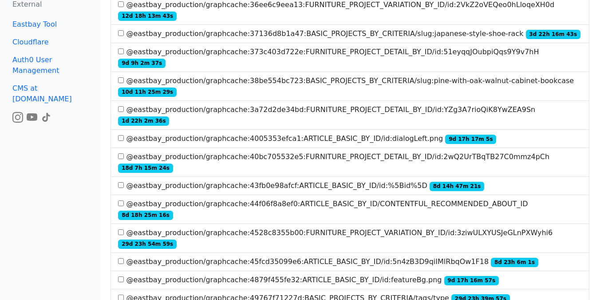
scroll to position [855, 0]
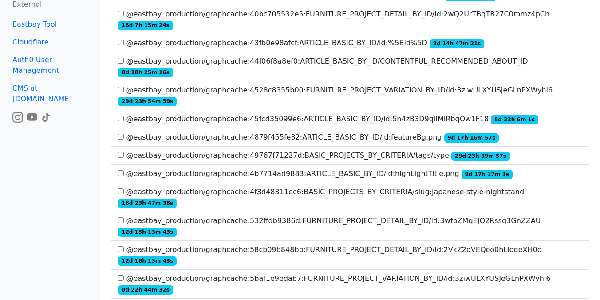
scroll to position [979, 0]
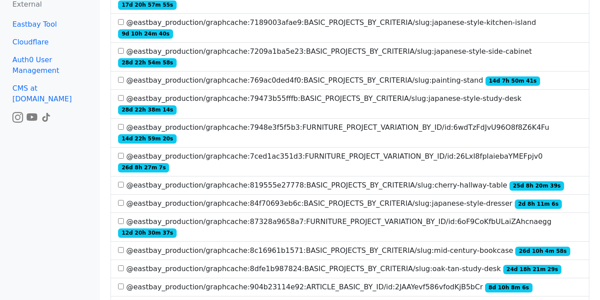
scroll to position [1727, 0]
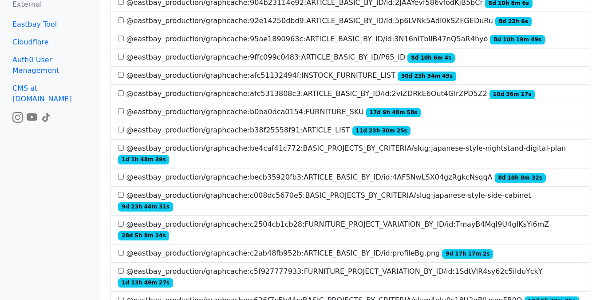
scroll to position [179, 0]
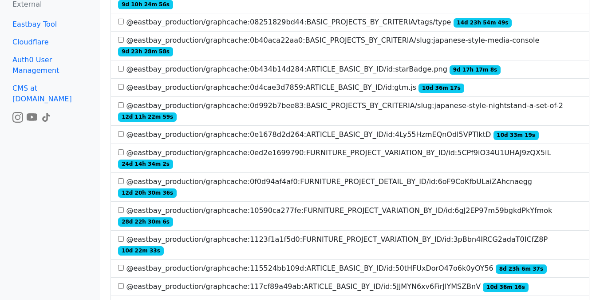
click at [423, 176] on label "@eastbay_production/graphcache:0f0d94af4af0:FURNITURE_PROJECT_DETAIL_BY_ID/id:6…" at bounding box center [350, 186] width 464 height 21
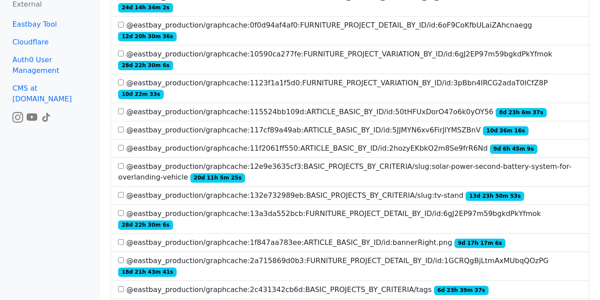
click at [374, 208] on label "@eastbay_production/graphcache:13a3da552bcb:FURNITURE_PROJECT_DETAIL_BY_ID/id:6…" at bounding box center [350, 218] width 464 height 21
click at [347, 255] on label "@eastbay_production/graphcache:2a715869d0b3:FURNITURE_PROJECT_DETAIL_BY_ID/id:1…" at bounding box center [350, 265] width 464 height 21
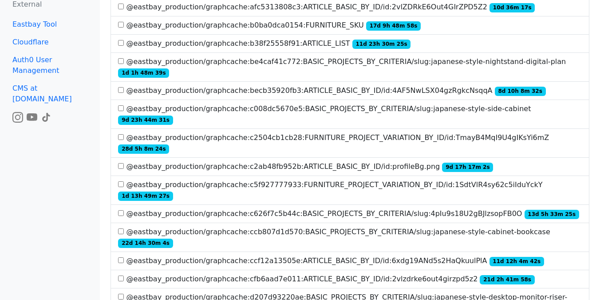
scroll to position [1567, 0]
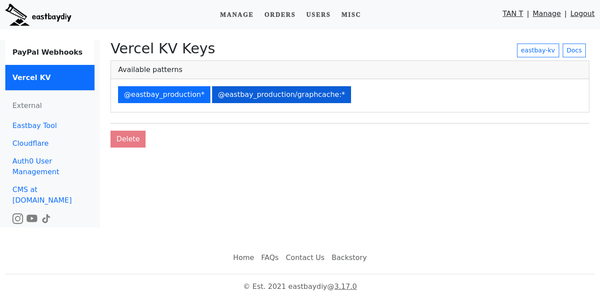
click at [323, 103] on button "@eastbay_production/graphcache:*" at bounding box center [281, 94] width 139 height 17
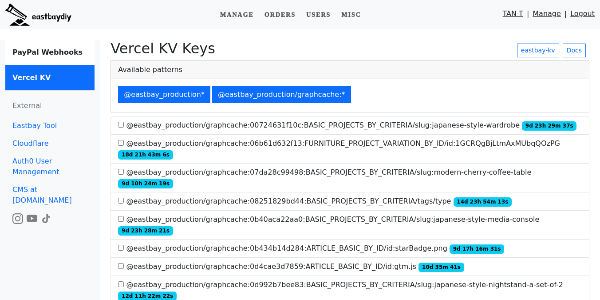
scroll to position [1692, 0]
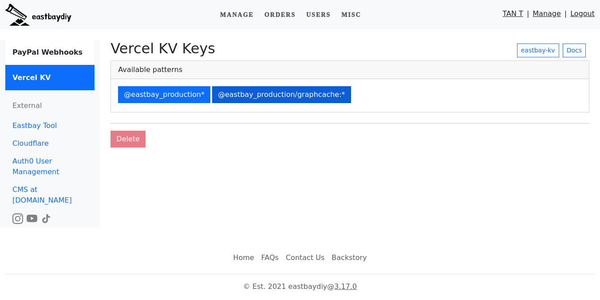
click at [316, 96] on button "@eastbay_production/graphcache:*" at bounding box center [281, 94] width 139 height 17
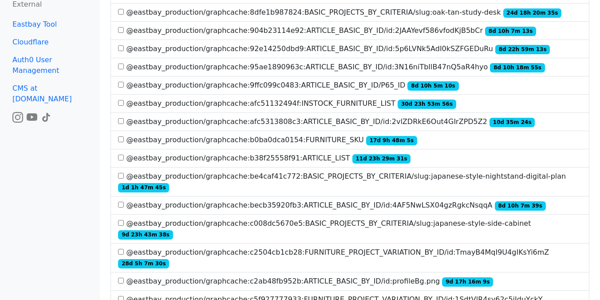
scroll to position [1718, 0]
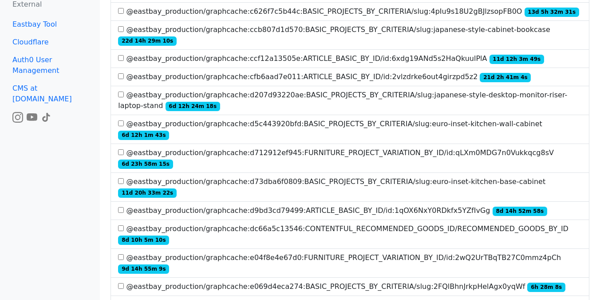
scroll to position [1507, 0]
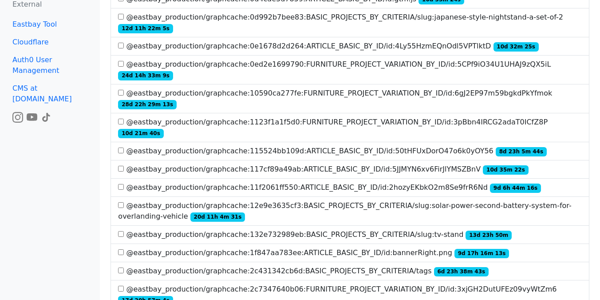
scroll to position [0, 0]
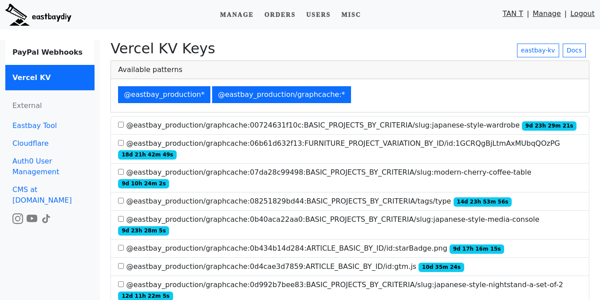
click at [584, 11] on link "Logout" at bounding box center [583, 15] width 24 height 15
